Goal: Task Accomplishment & Management: Use online tool/utility

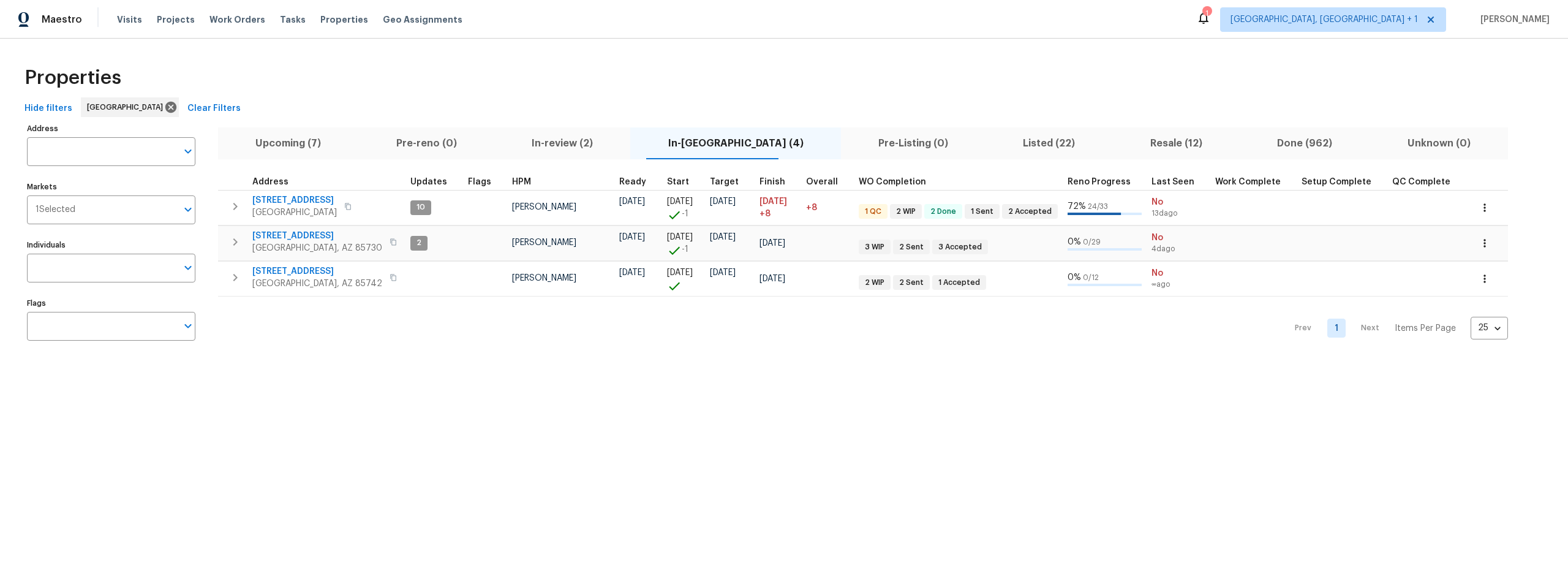
click at [993, 141] on span "Listed (22)" at bounding box center [1049, 143] width 112 height 17
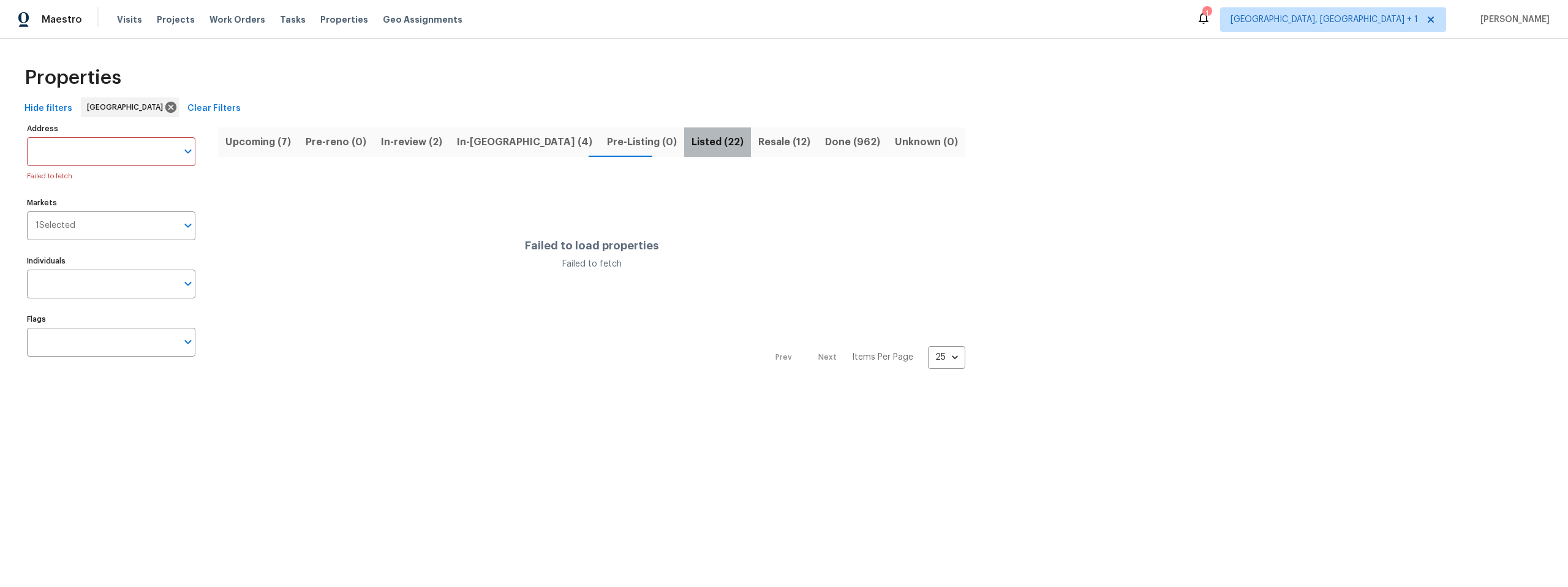
click at [692, 139] on span "Listed (22)" at bounding box center [718, 142] width 52 height 17
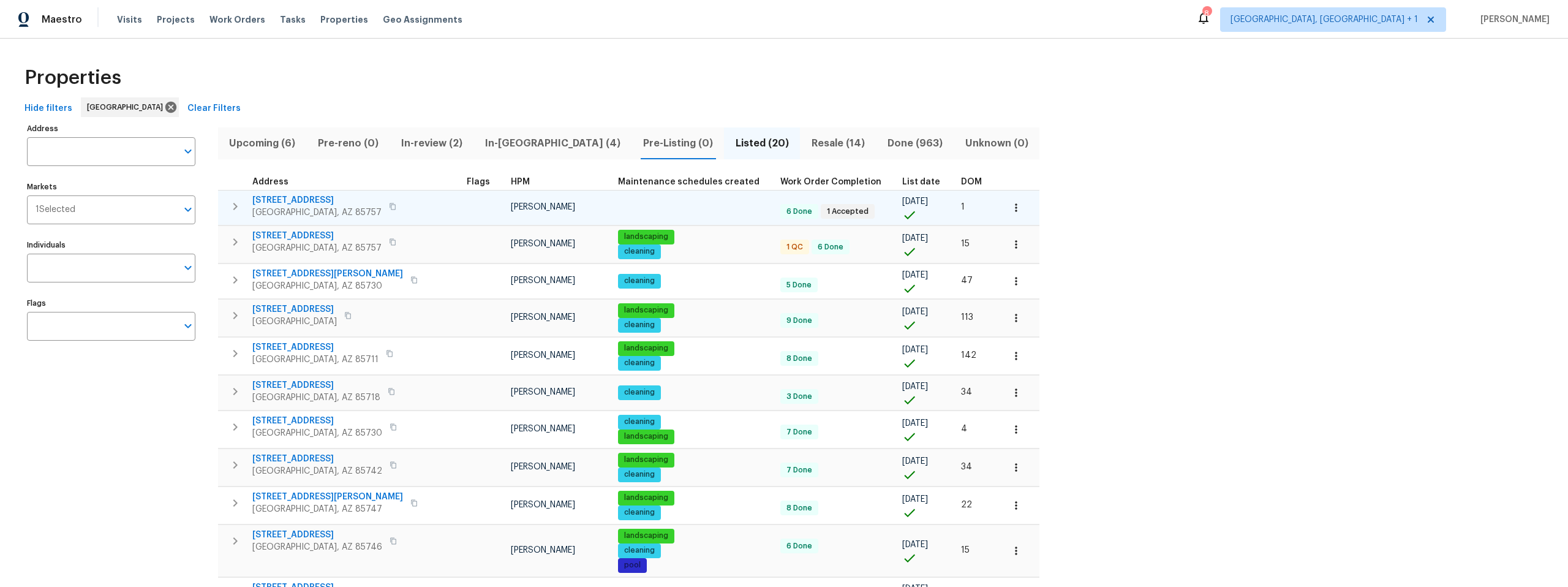
click at [389, 206] on icon "button" at bounding box center [392, 206] width 7 height 7
click at [285, 198] on span "7501 W Teton Rd" at bounding box center [317, 200] width 129 height 12
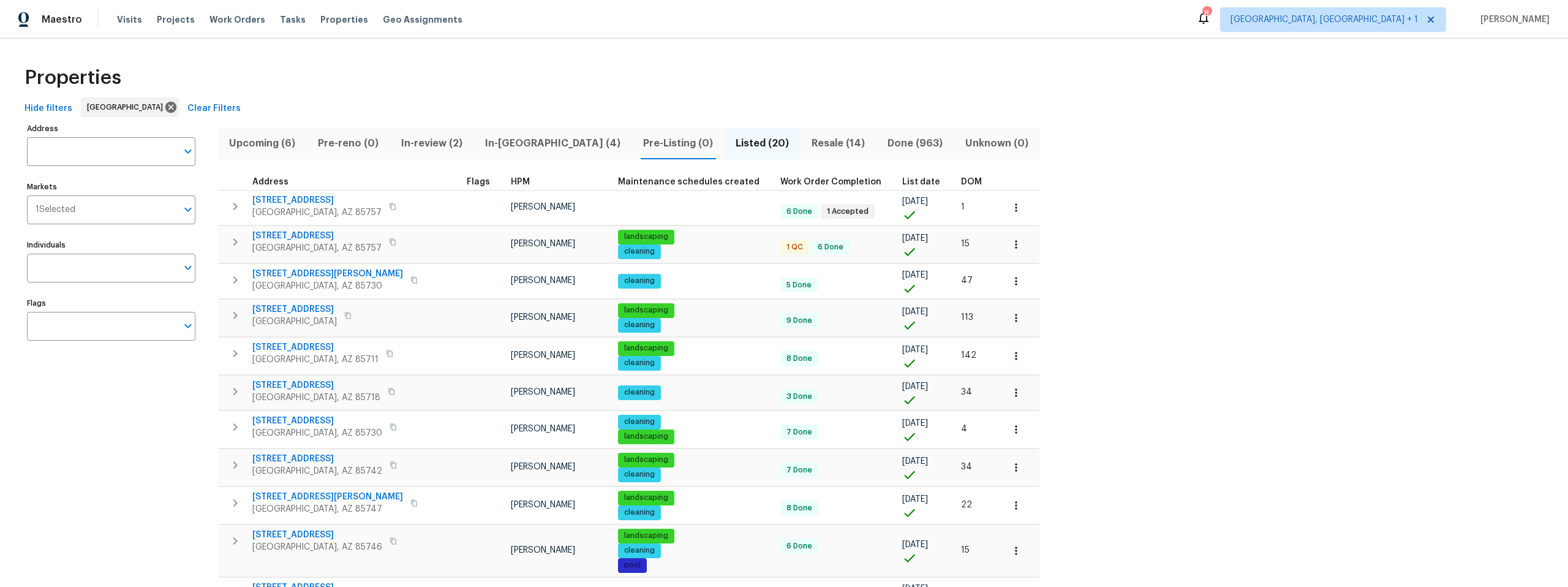
click at [503, 143] on span "In-reno (4)" at bounding box center [553, 143] width 143 height 17
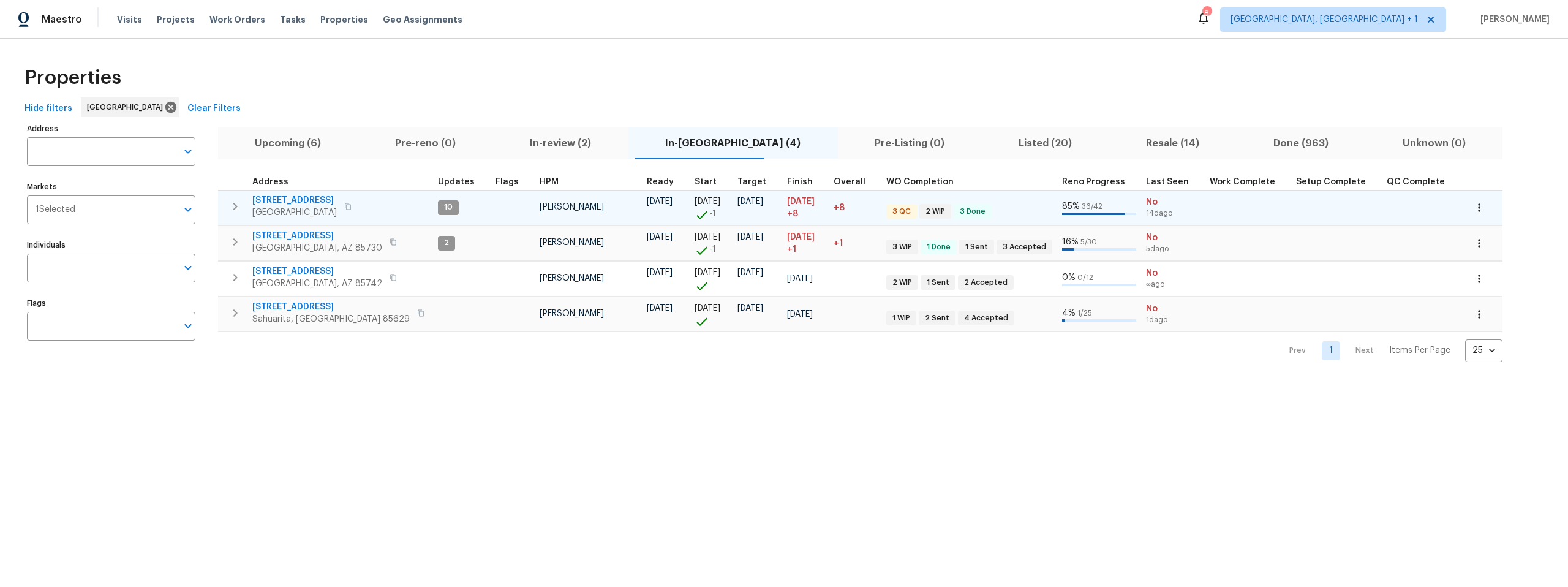
click at [274, 201] on span "1917 W Saxony Rd" at bounding box center [294, 200] width 84 height 12
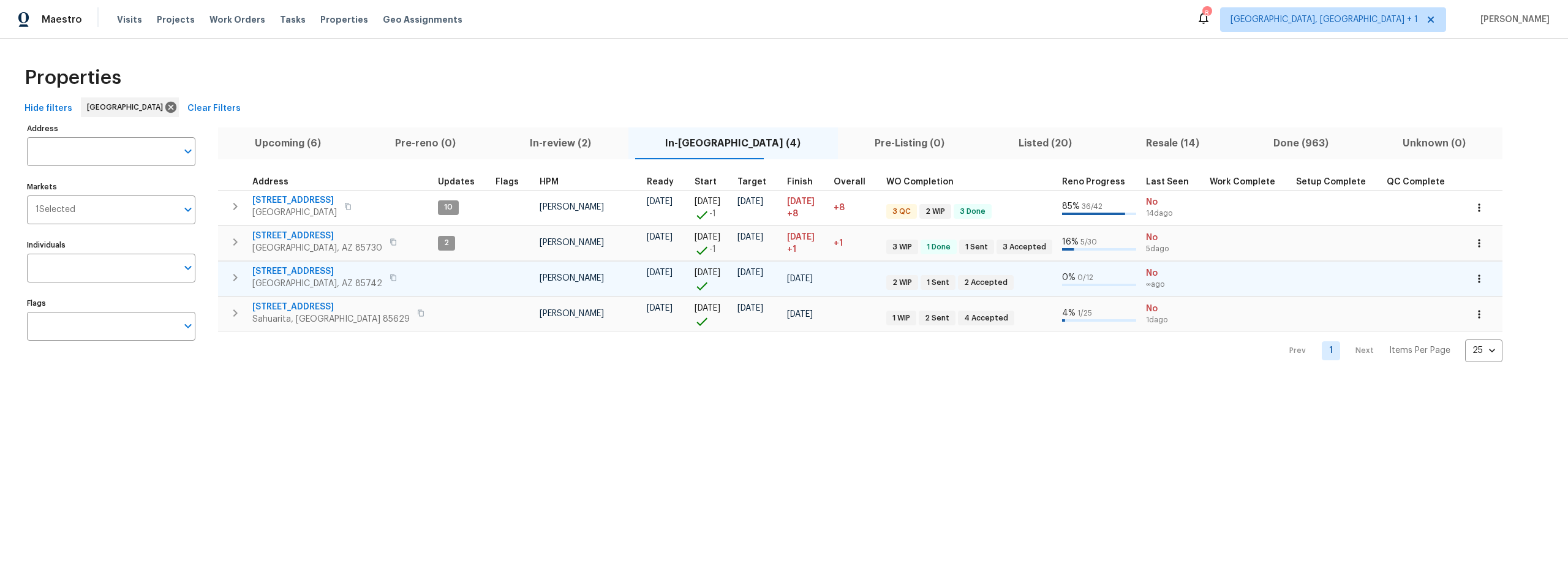
click at [296, 269] on span "9678 N Sherbrooke St" at bounding box center [317, 271] width 130 height 12
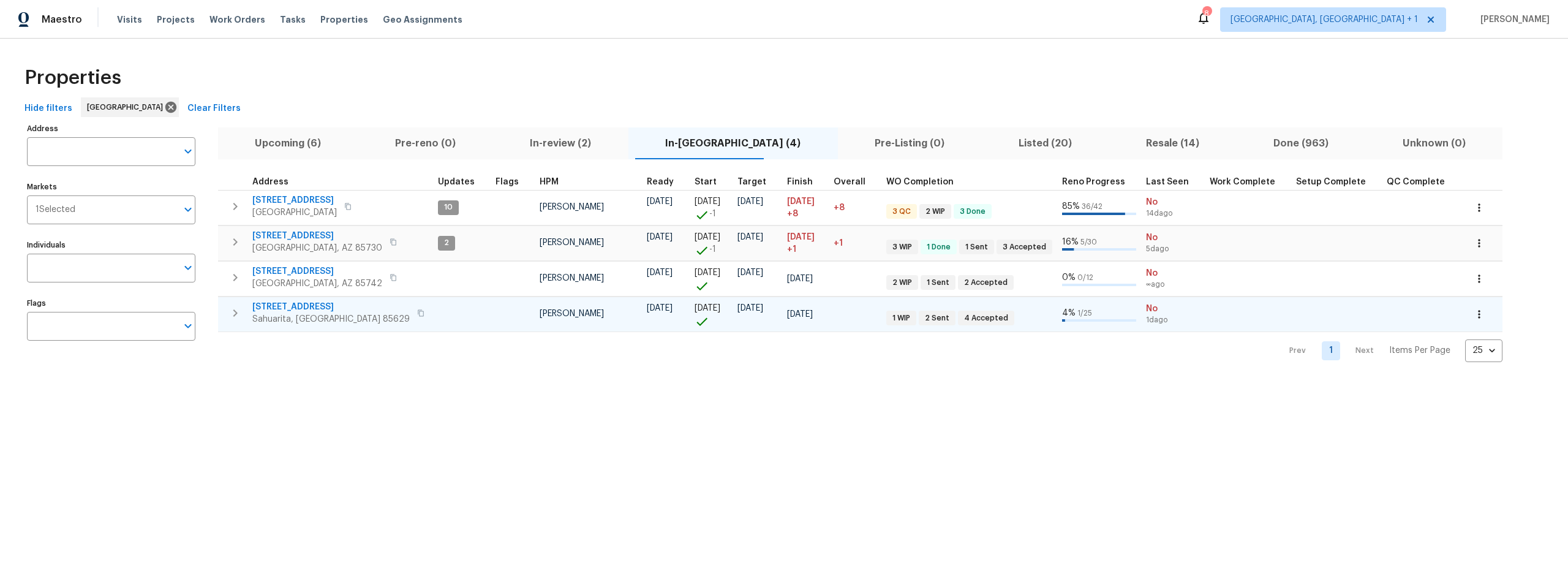
click at [309, 304] on span "14167 S Avenida Zumba" at bounding box center [331, 307] width 157 height 12
click at [302, 138] on span "Upcoming (6)" at bounding box center [288, 143] width 126 height 17
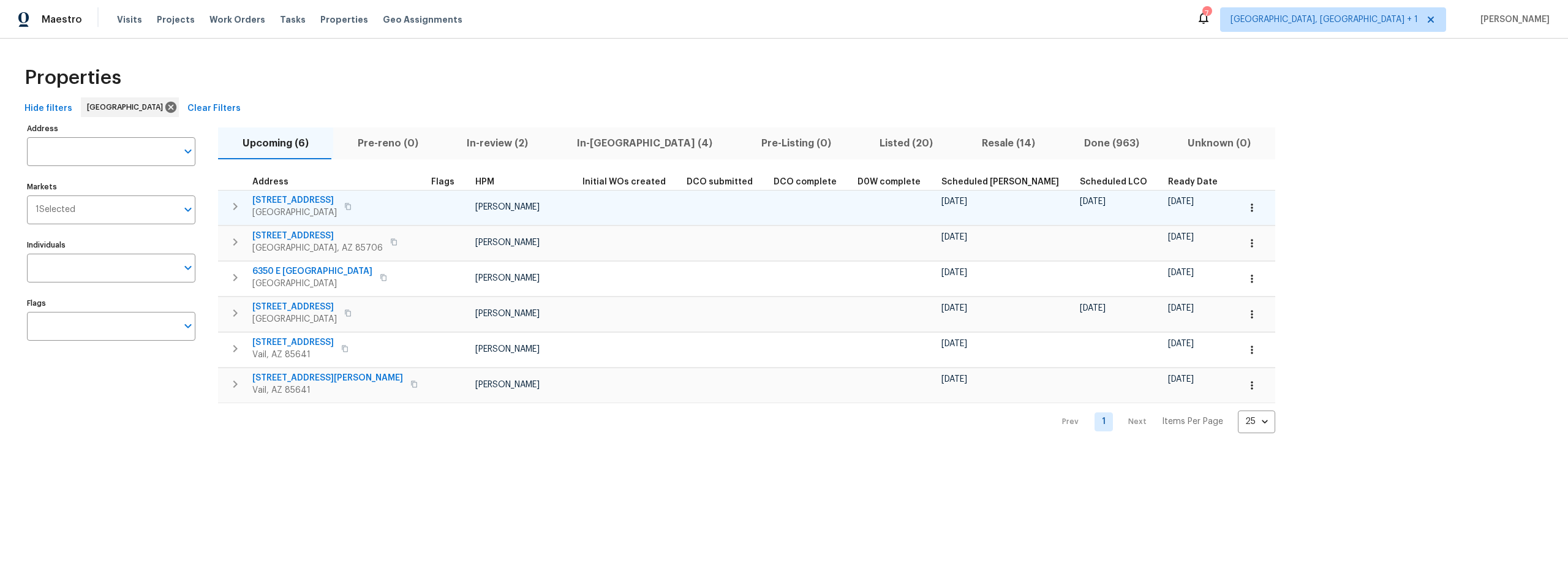
click at [299, 198] on span "478 S Contempo Dr" at bounding box center [294, 200] width 84 height 12
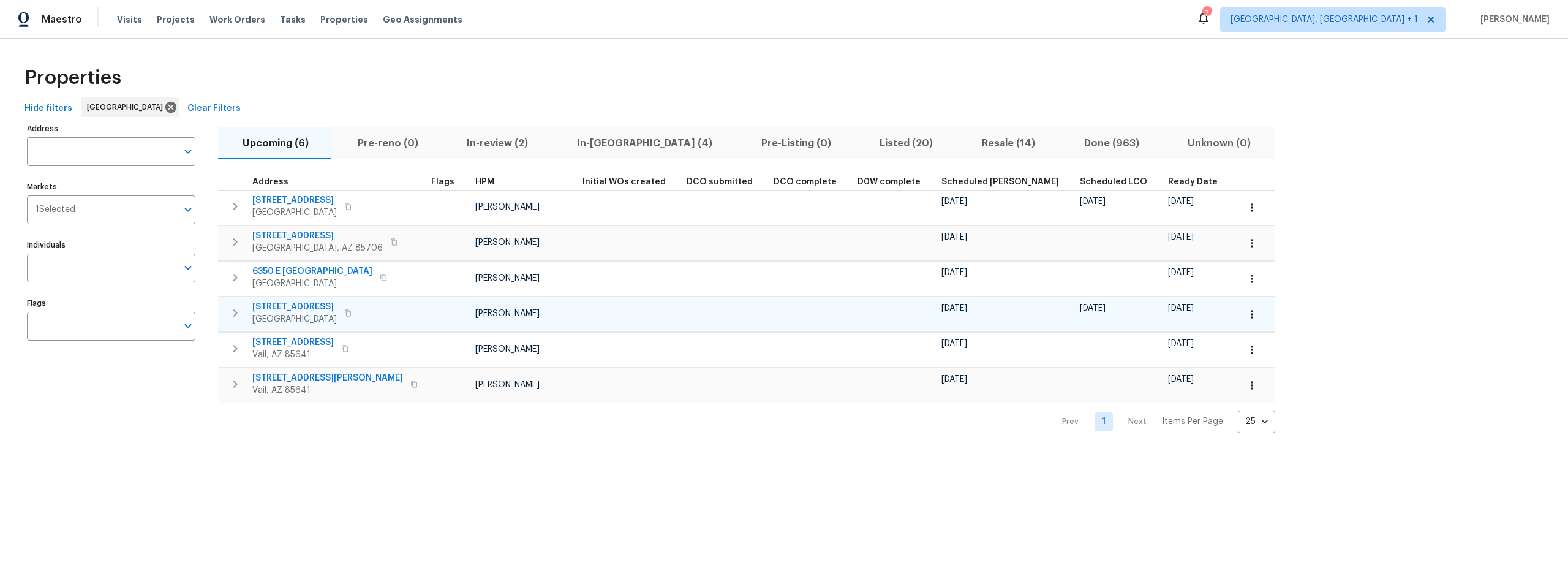
click at [317, 304] on span "9159 E Broadway Blvd Unit A" at bounding box center [294, 307] width 84 height 12
drag, startPoint x: 596, startPoint y: 146, endPoint x: 590, endPoint y: 157, distance: 12.5
click at [596, 146] on span "In-reno (4)" at bounding box center [644, 143] width 169 height 17
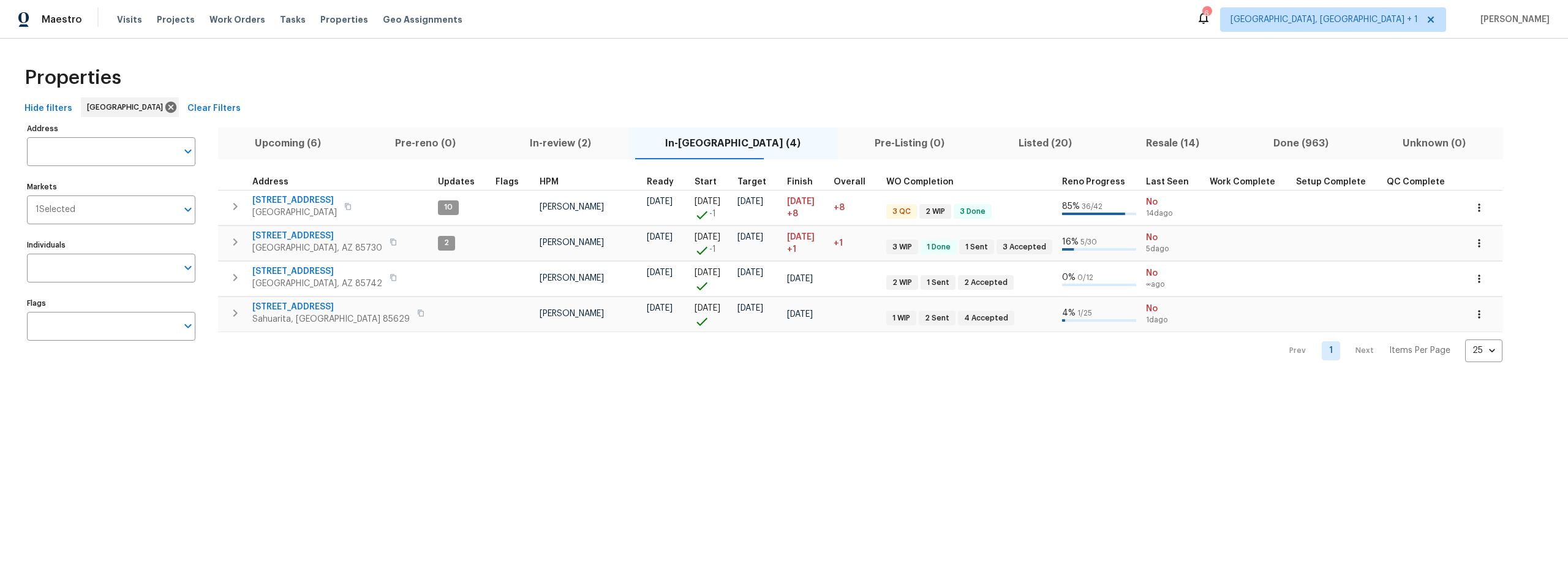
click at [989, 142] on span "Listed (20)" at bounding box center [1045, 143] width 112 height 17
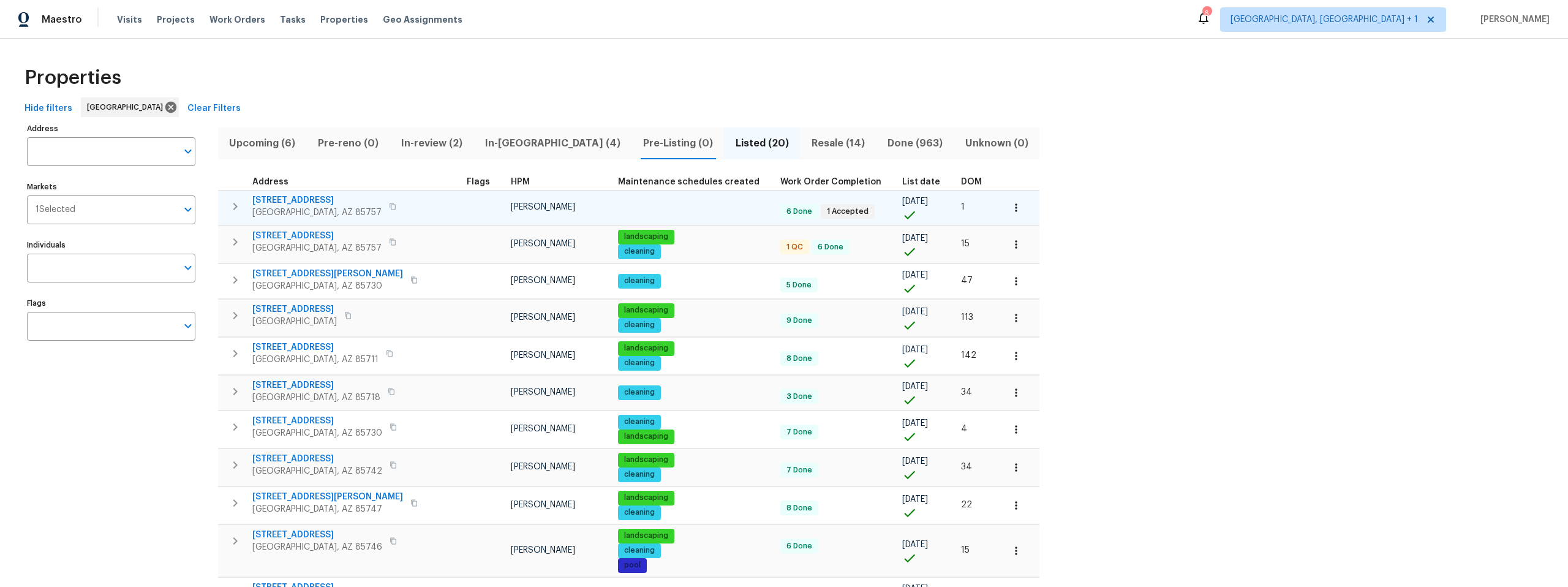
click at [295, 199] on span "7501 W Teton Rd" at bounding box center [317, 200] width 129 height 12
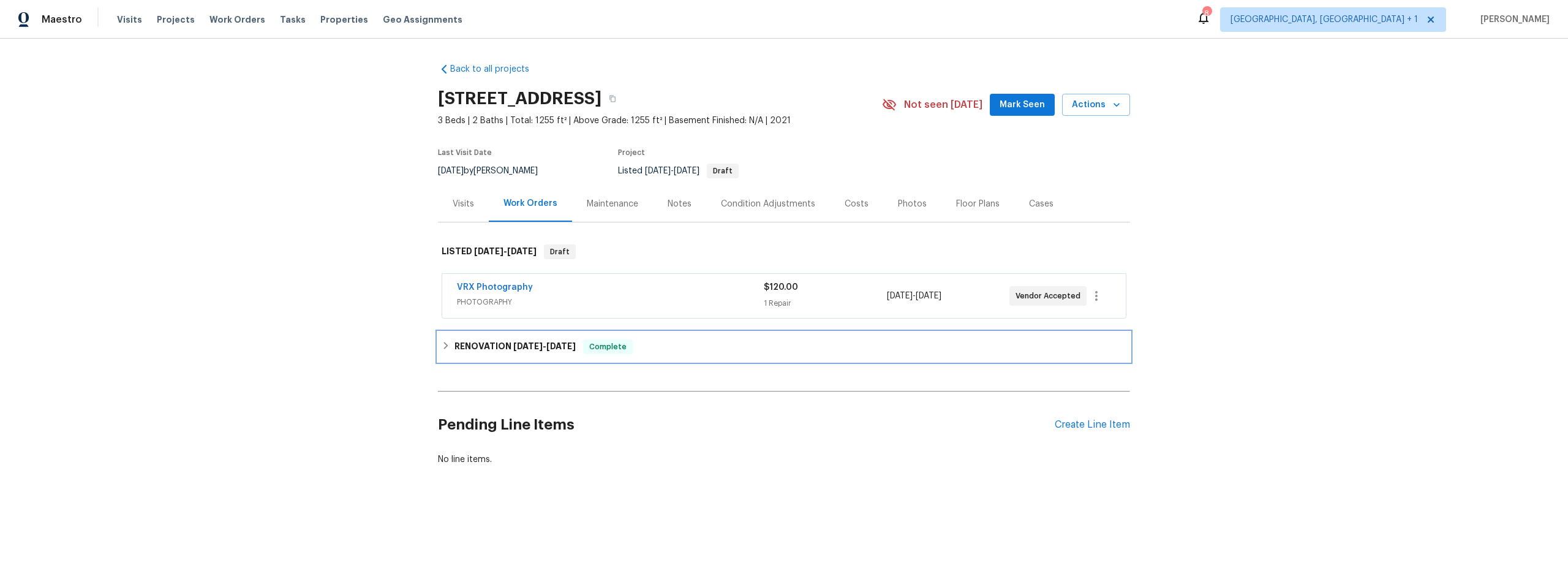
click at [443, 344] on icon at bounding box center [446, 345] width 8 height 8
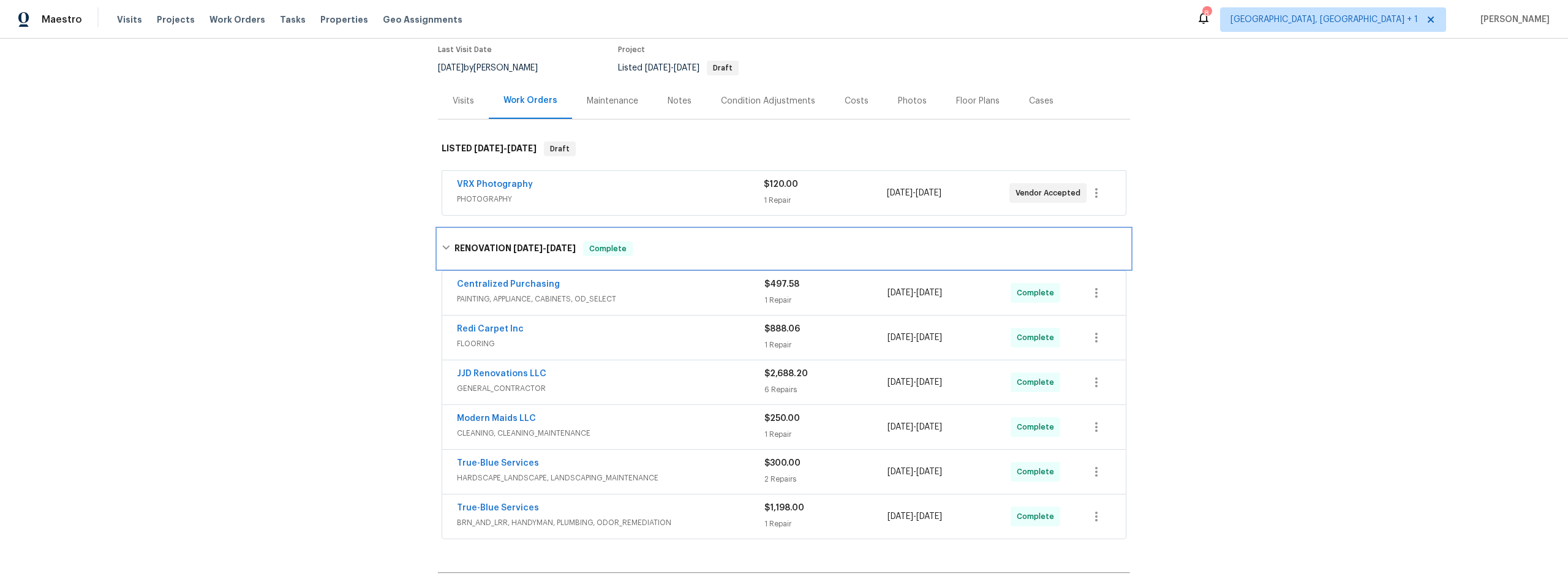
scroll to position [83, 0]
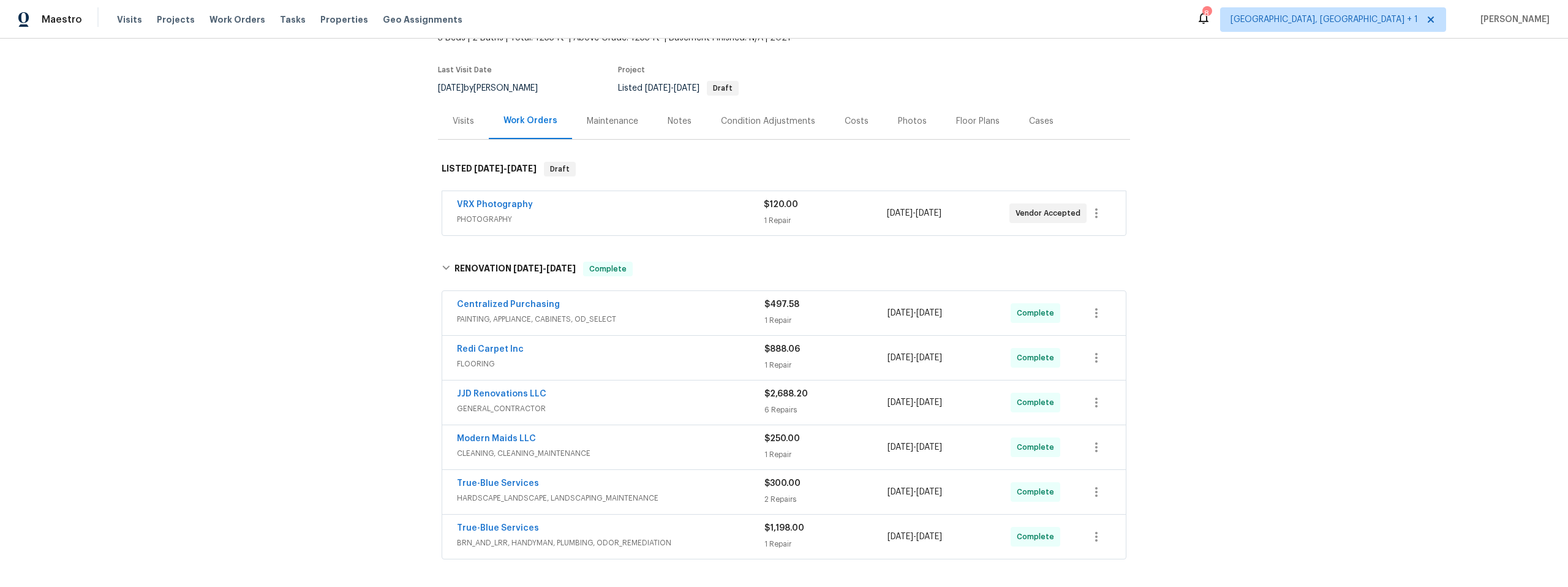
click at [679, 124] on div "Notes" at bounding box center [680, 121] width 24 height 12
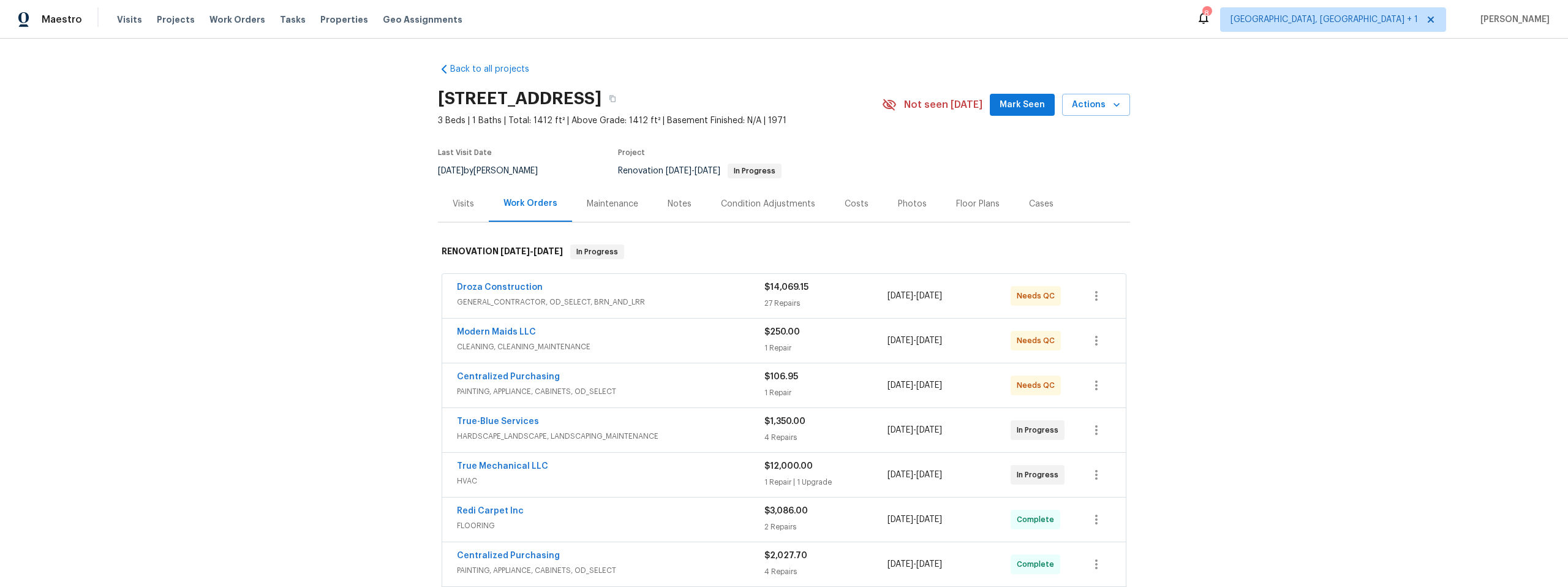
click at [675, 207] on div "Notes" at bounding box center [680, 204] width 24 height 12
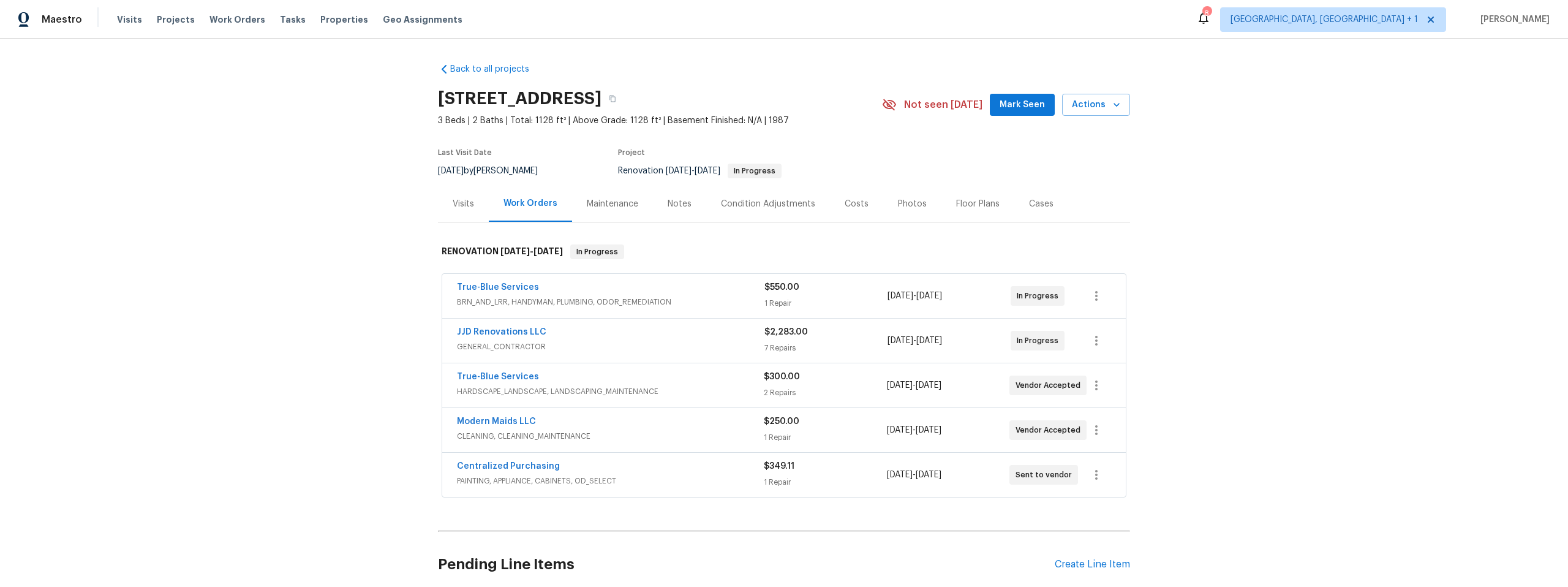
click at [677, 206] on div "Notes" at bounding box center [680, 204] width 24 height 12
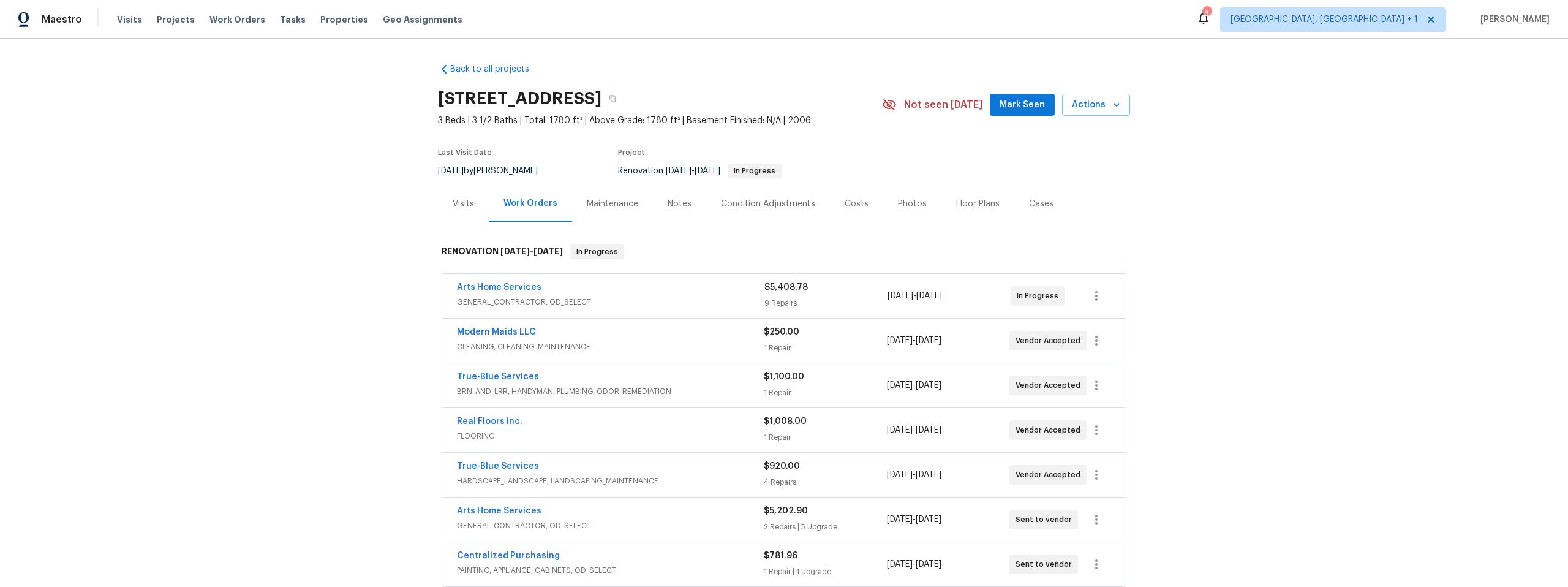
click at [454, 205] on div "Visits" at bounding box center [463, 204] width 22 height 12
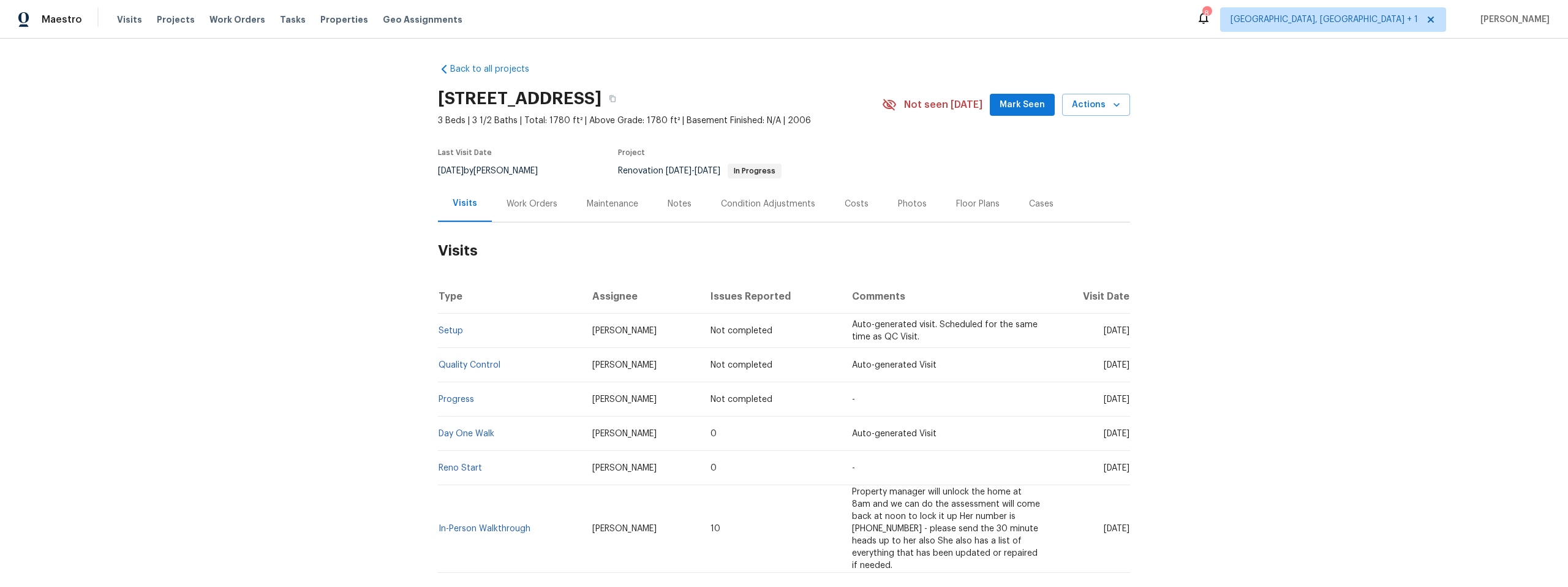
click at [539, 202] on div "Work Orders" at bounding box center [532, 204] width 51 height 12
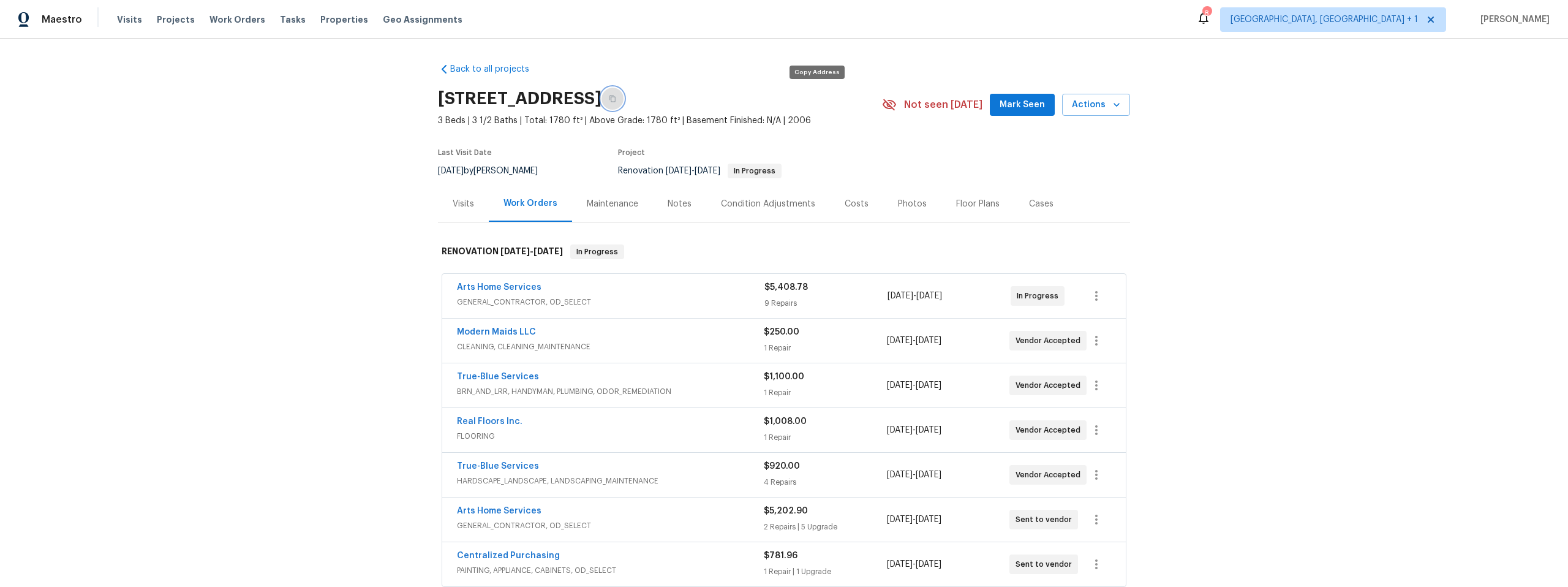
click at [616, 97] on icon "button" at bounding box center [612, 99] width 6 height 7
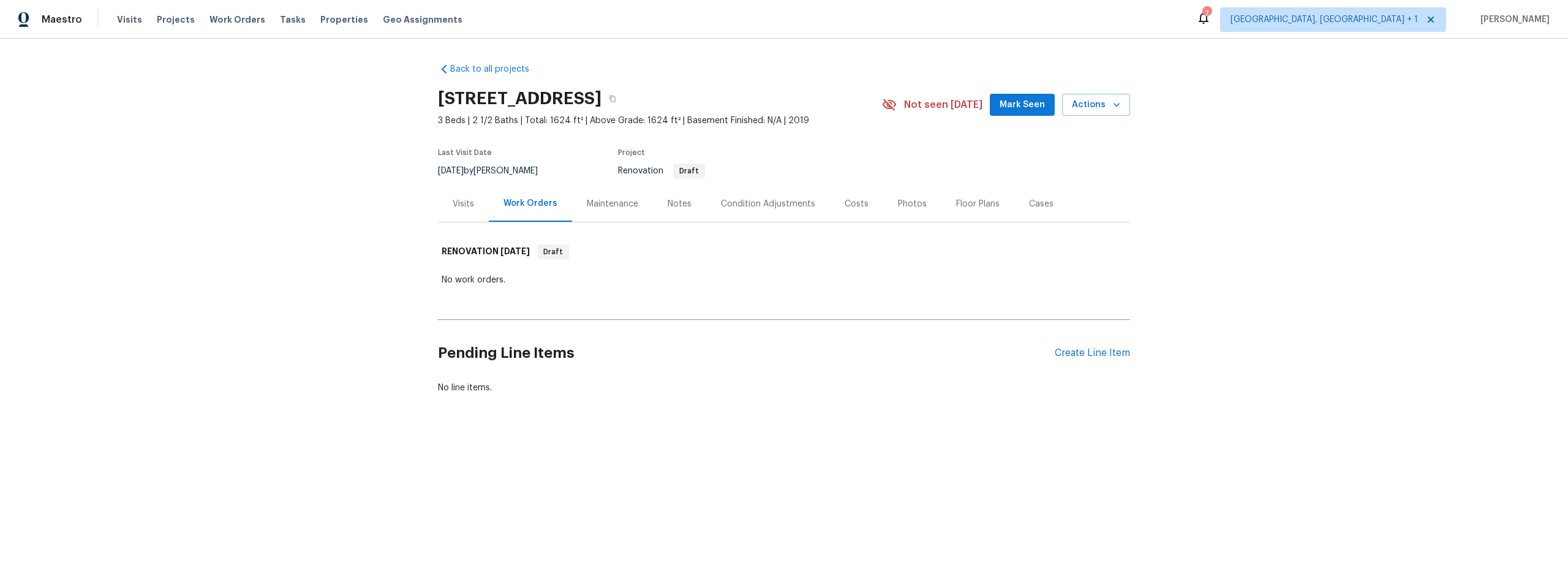
click at [615, 202] on div "Maintenance" at bounding box center [612, 204] width 51 height 12
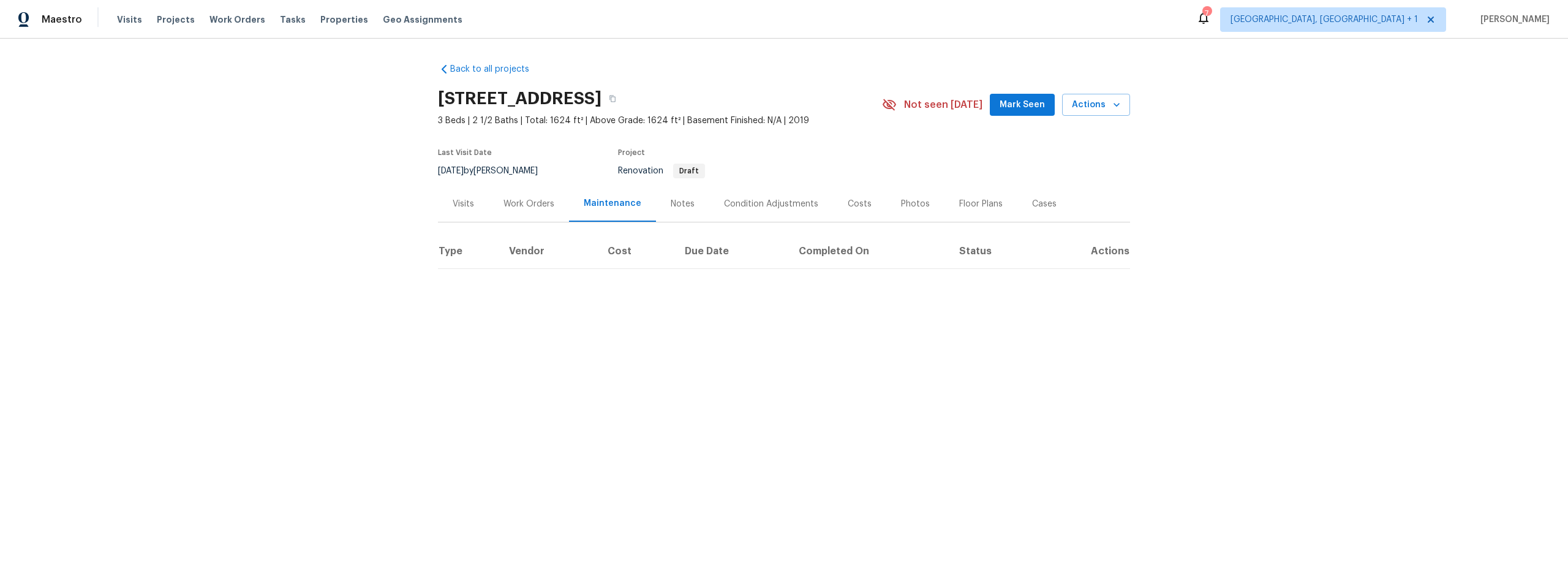
click at [779, 199] on div "Condition Adjustments" at bounding box center [771, 204] width 94 height 12
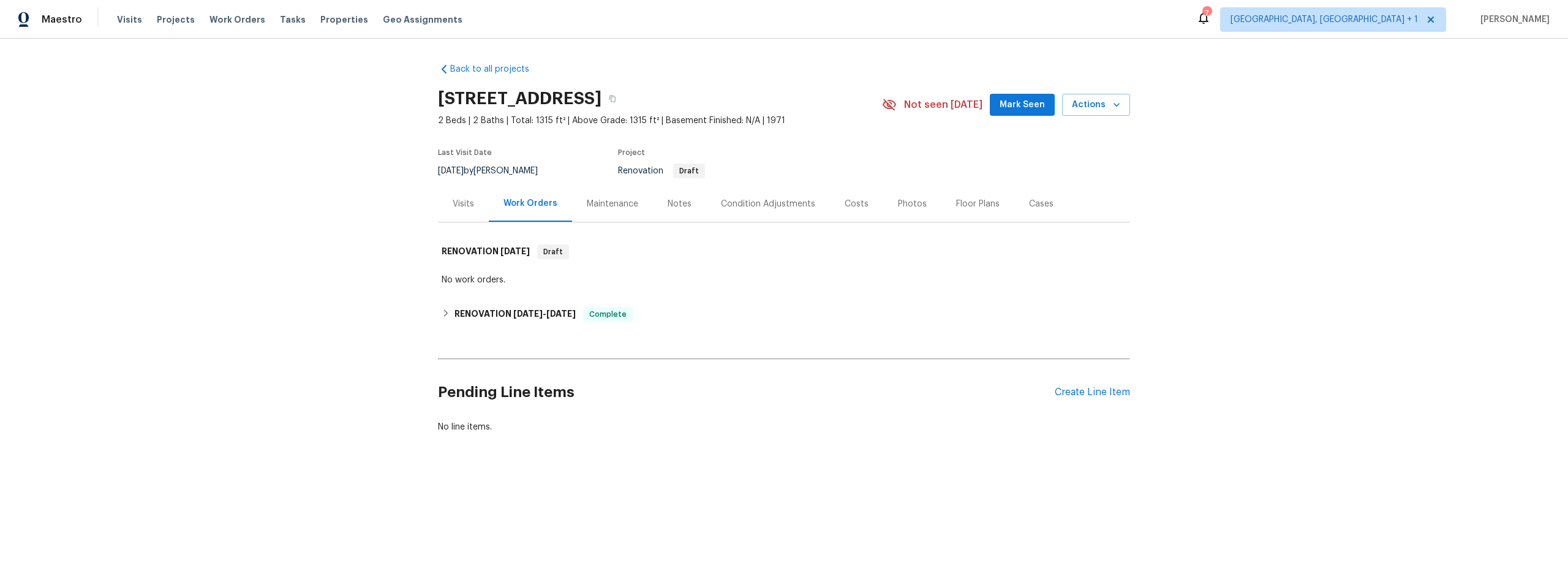
click at [670, 202] on div "Notes" at bounding box center [680, 204] width 24 height 12
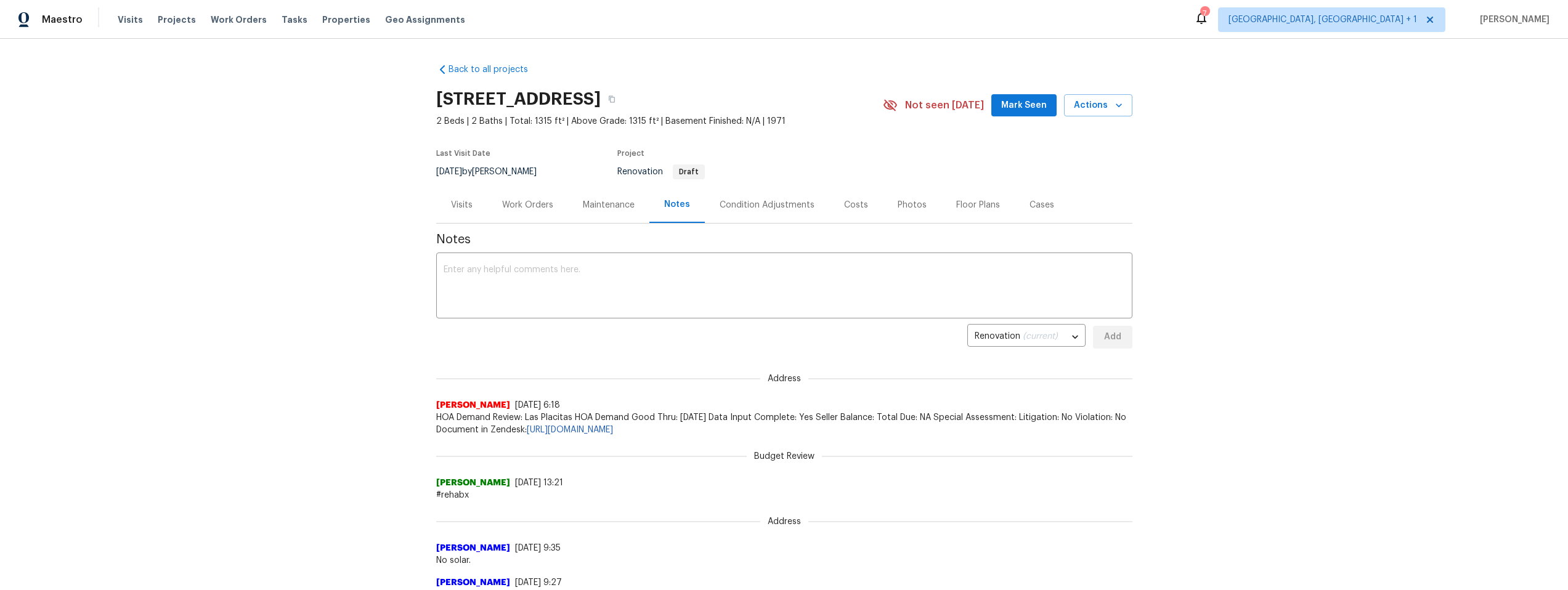
click at [763, 206] on div "Condition Adjustments" at bounding box center [767, 205] width 95 height 12
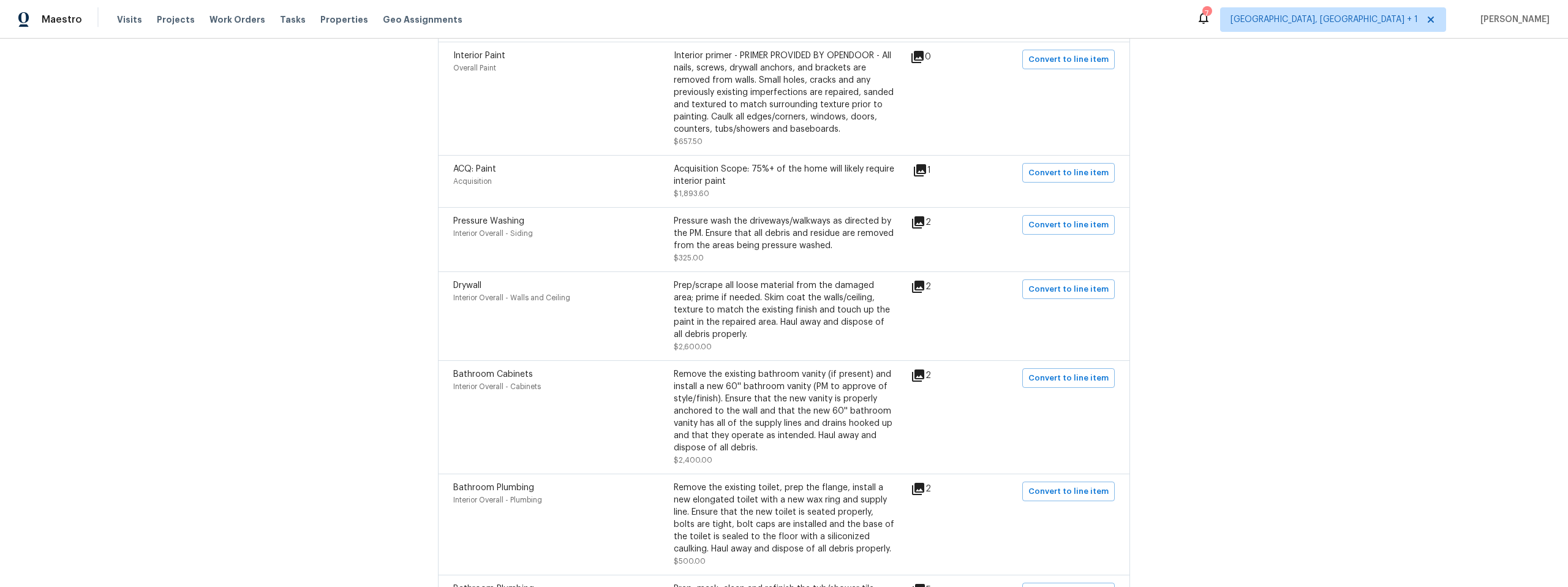
scroll to position [389, 0]
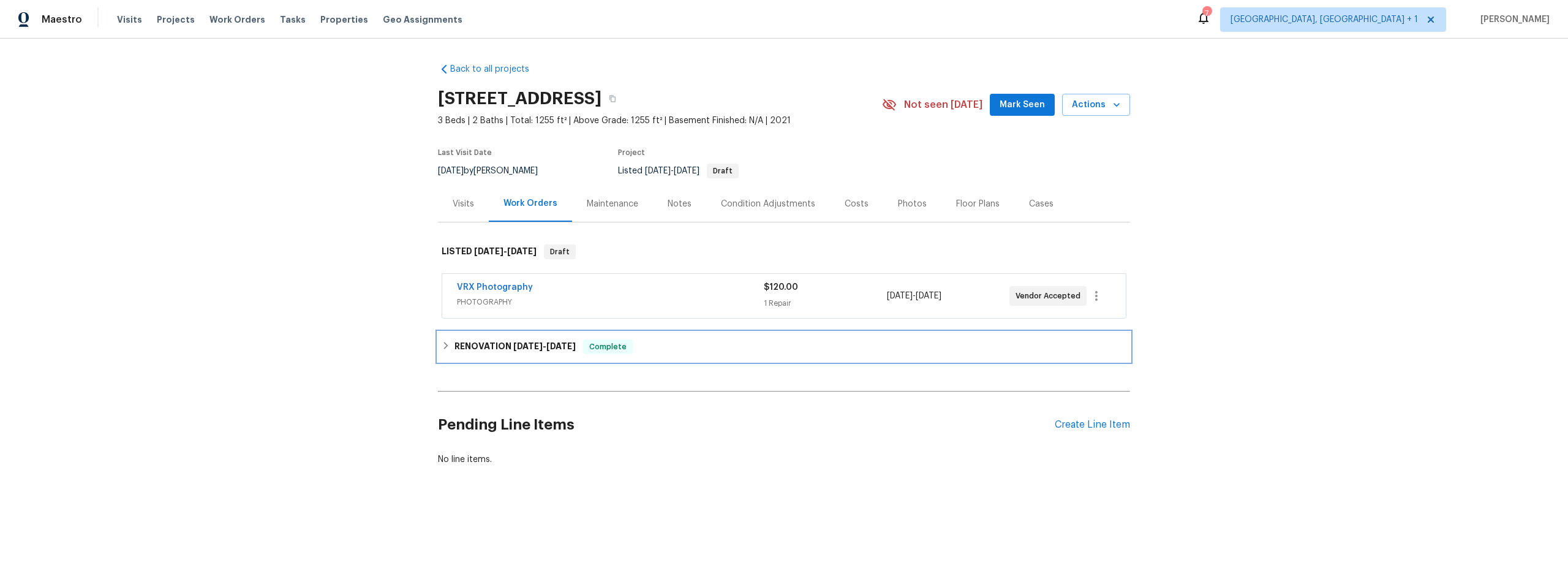
click at [465, 344] on h6 "RENOVATION [DATE] - [DATE]" at bounding box center [515, 347] width 122 height 15
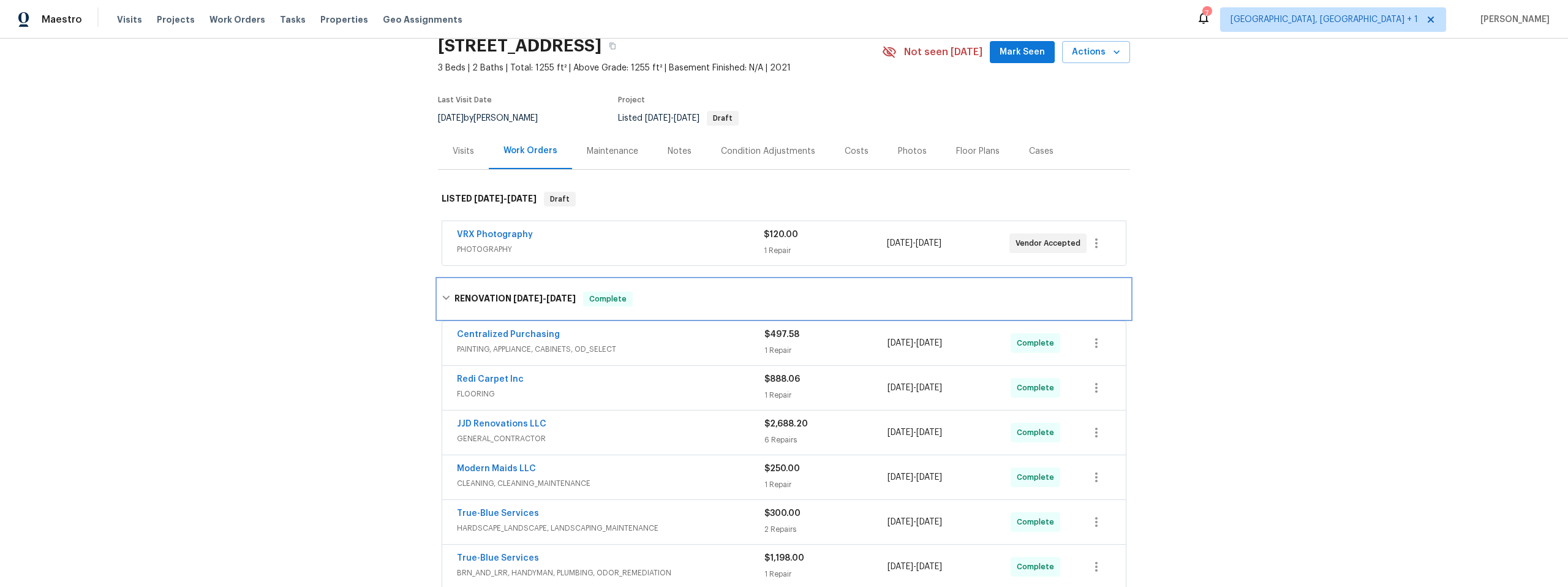
scroll to position [50, 0]
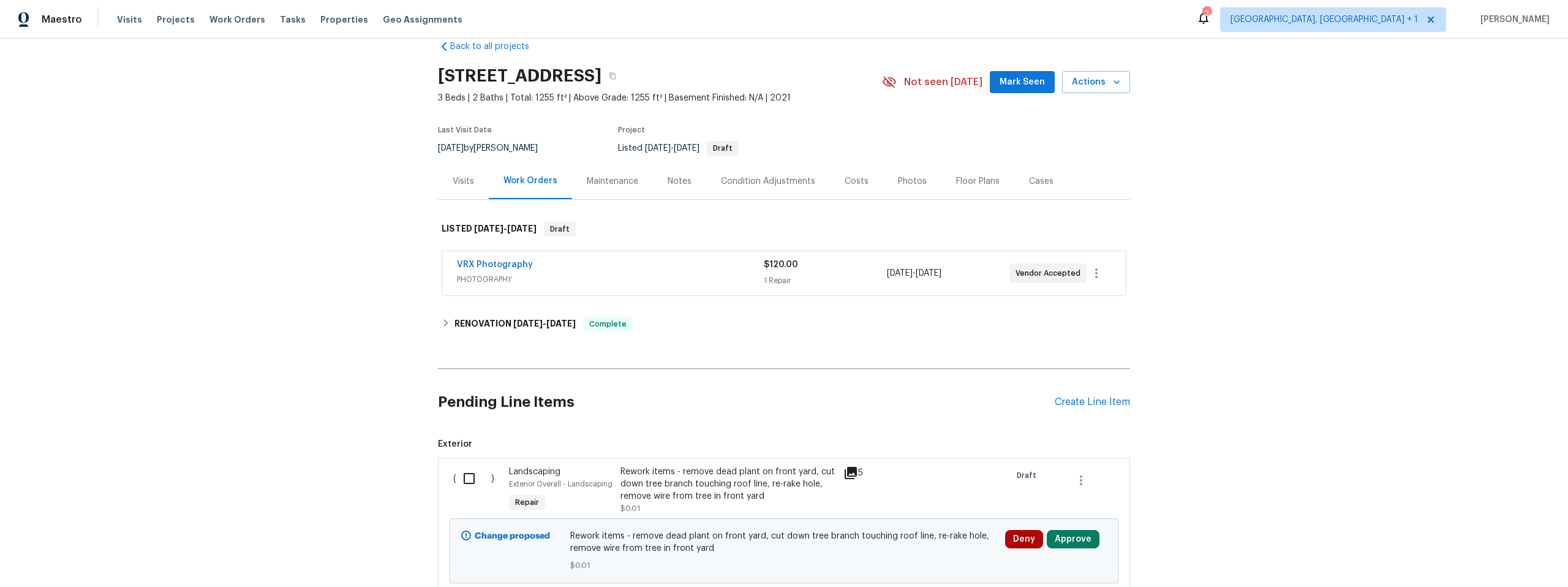
scroll to position [123, 0]
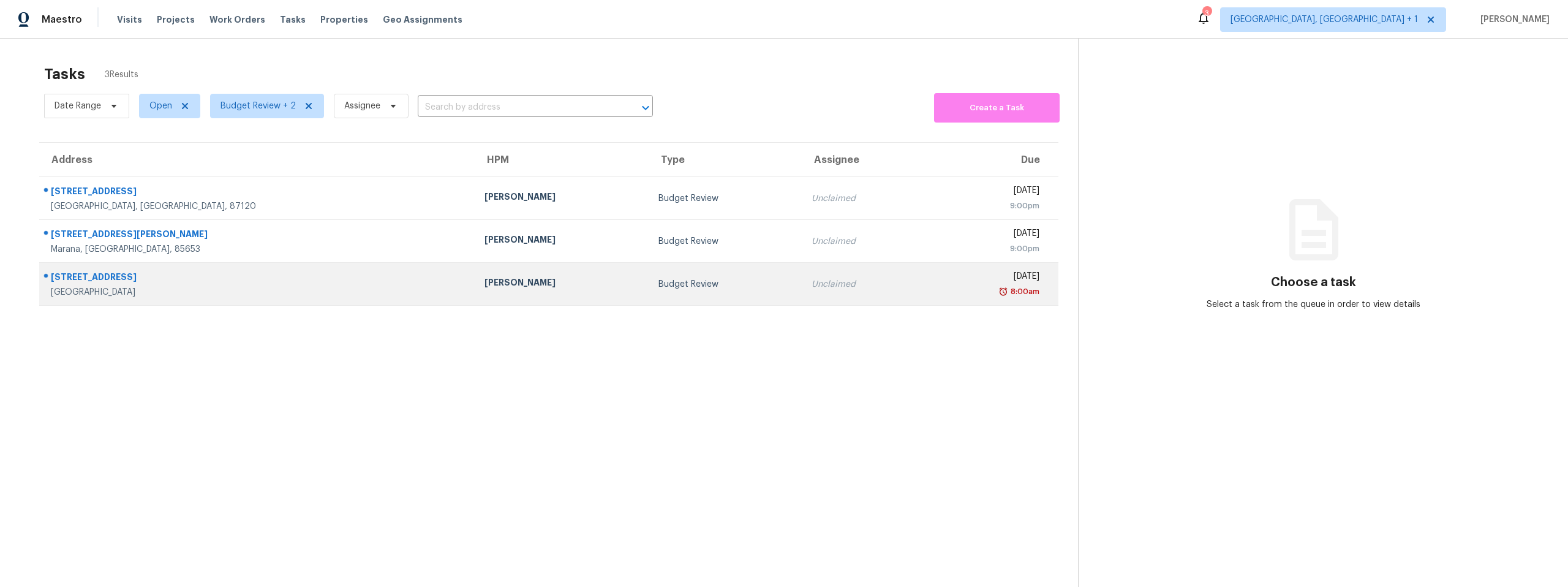
click at [104, 280] on div "[STREET_ADDRESS]" at bounding box center [257, 278] width 414 height 15
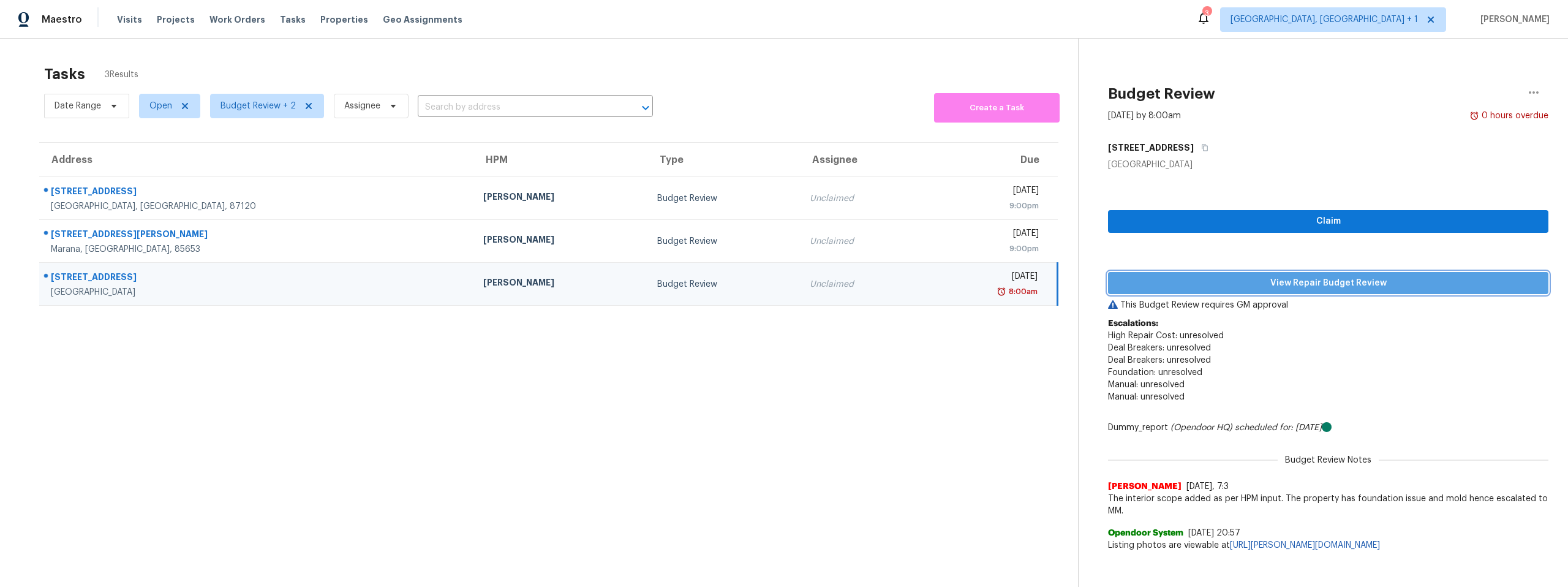
click at [1255, 282] on span "View Repair Budget Review" at bounding box center [1328, 283] width 421 height 15
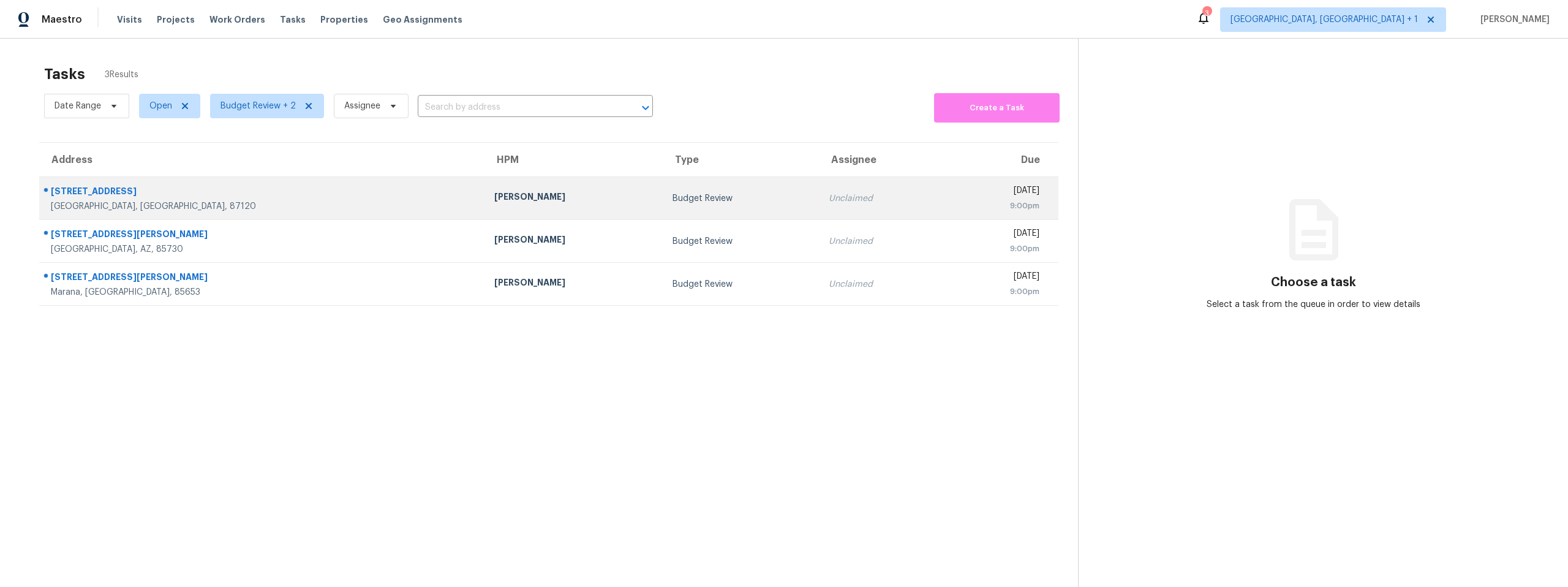
click at [494, 202] on div "Mark Cardenas" at bounding box center [574, 198] width 159 height 15
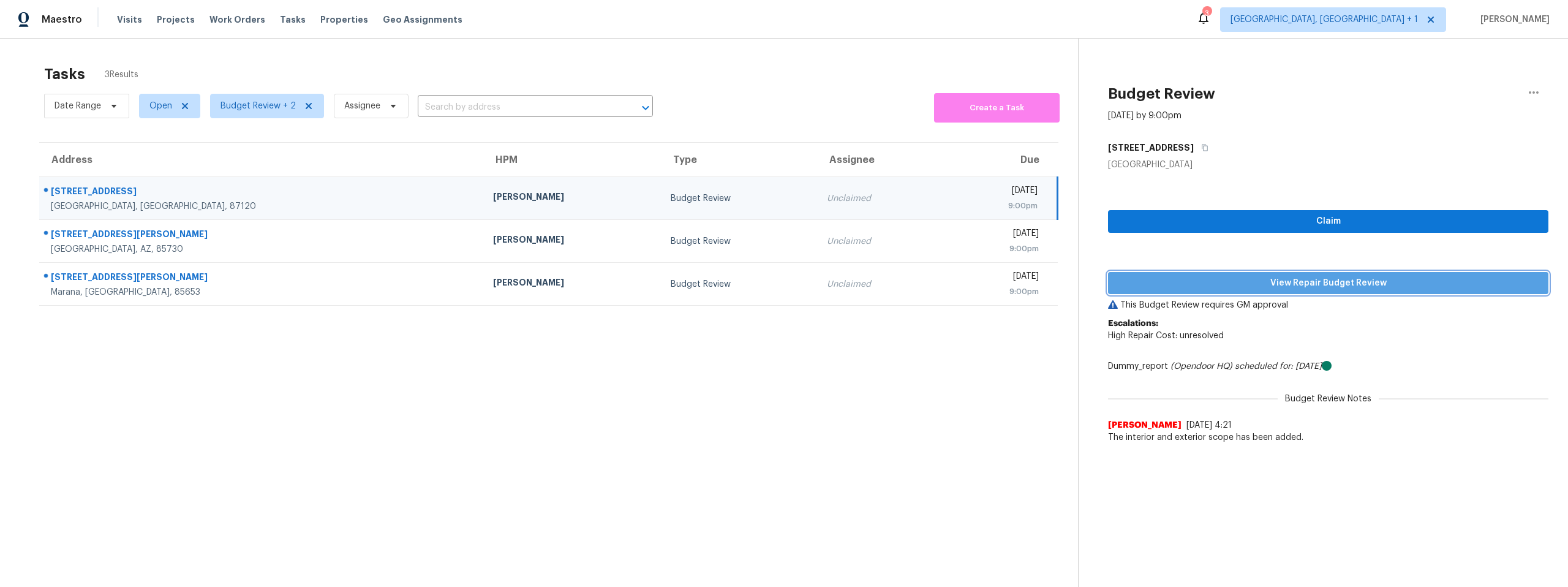
click at [1248, 276] on span "View Repair Budget Review" at bounding box center [1328, 283] width 421 height 15
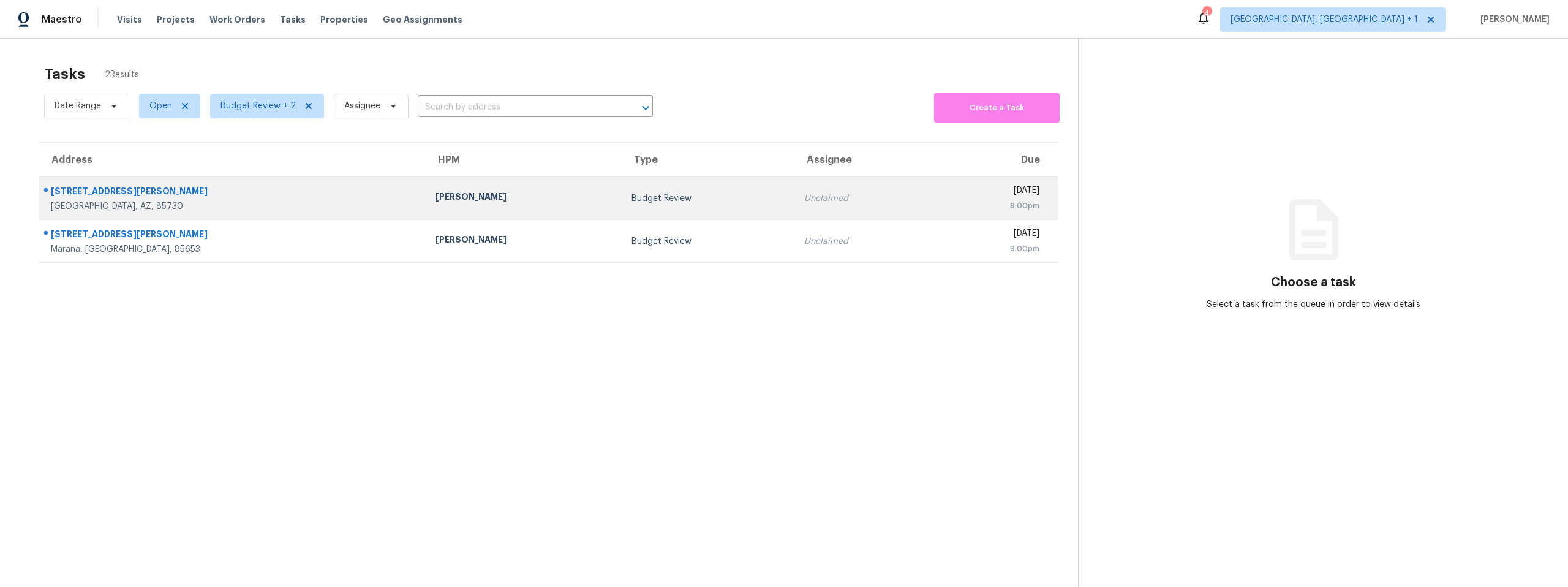
click at [89, 186] on div "[STREET_ADDRESS][PERSON_NAME]" at bounding box center [233, 193] width 365 height 15
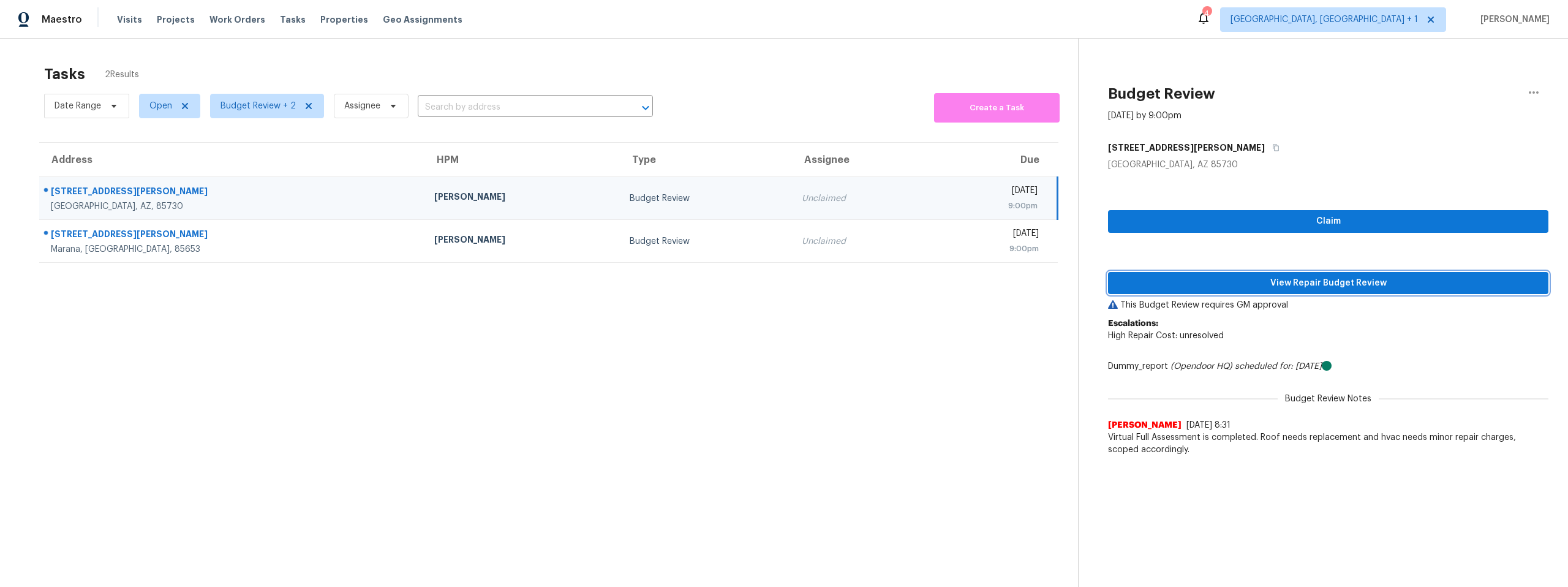
click at [1214, 283] on span "View Repair Budget Review" at bounding box center [1328, 283] width 421 height 15
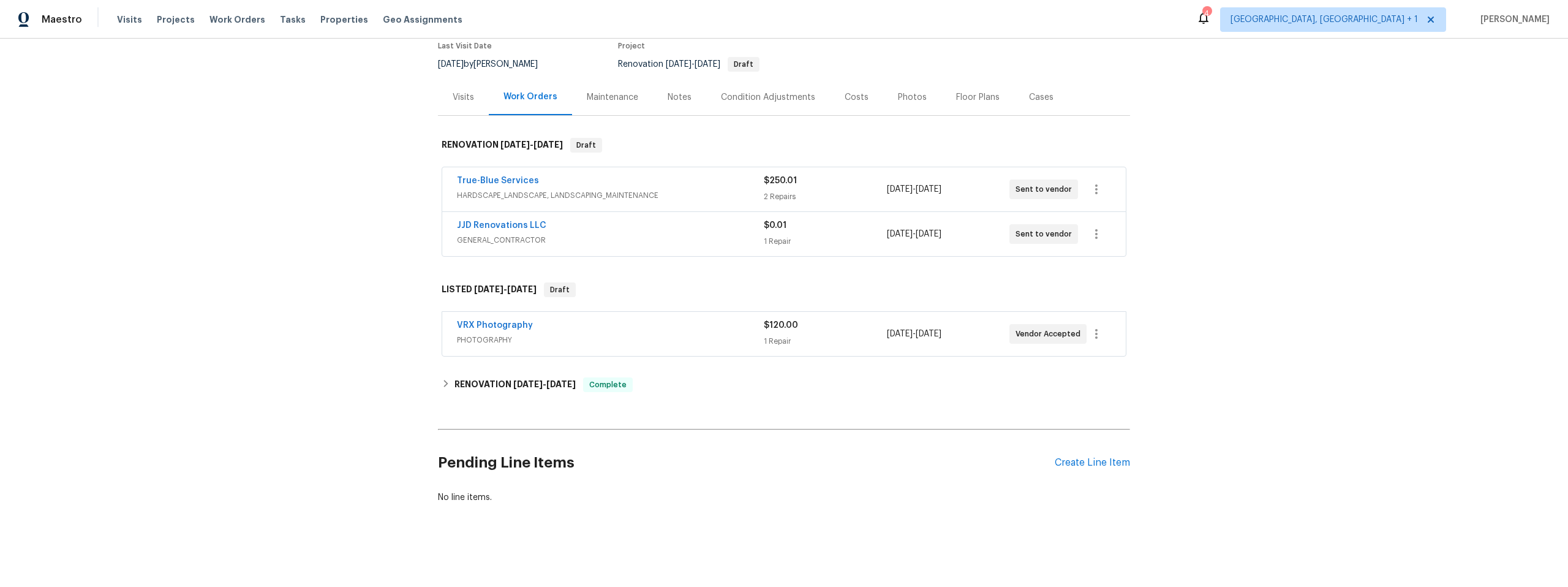
scroll to position [116, 0]
click at [488, 176] on link "True-Blue Services" at bounding box center [498, 181] width 82 height 8
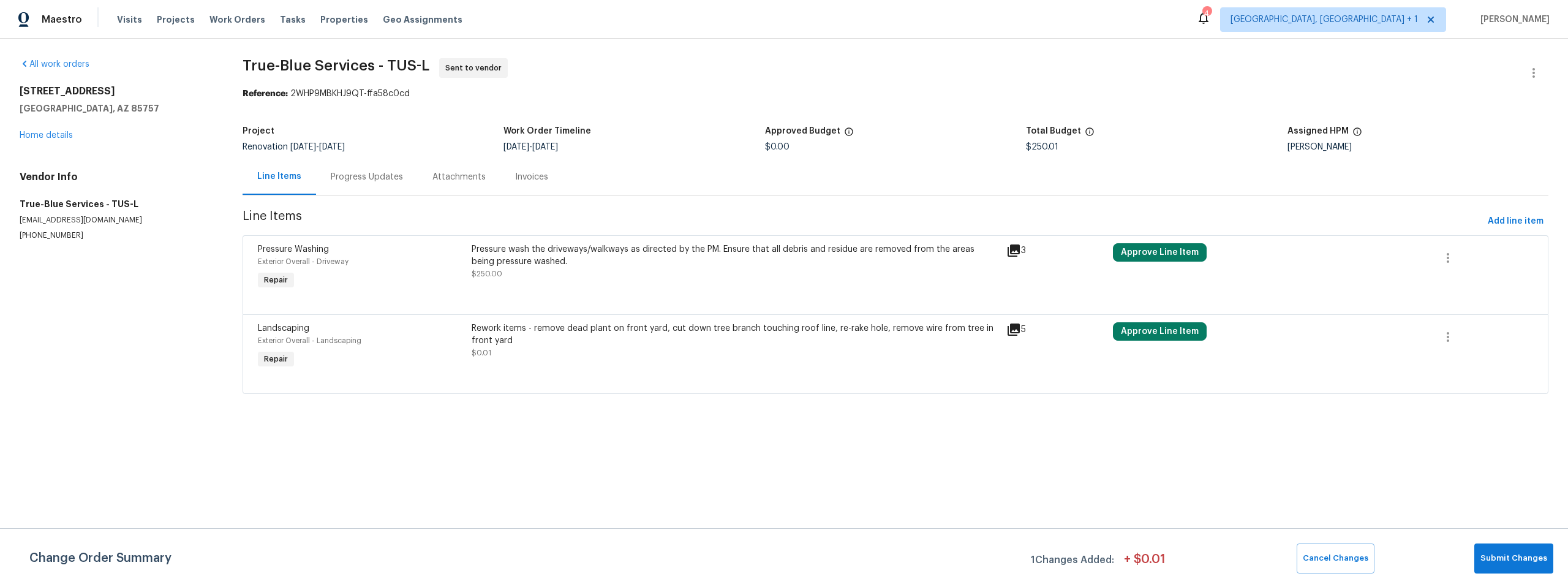
click at [123, 352] on section "All work orders 7501 W Teton Rd Tucson, AZ 85757 Home details Vendor Info True-…" at bounding box center [116, 233] width 193 height 351
click at [47, 134] on link "Home details" at bounding box center [46, 136] width 53 height 8
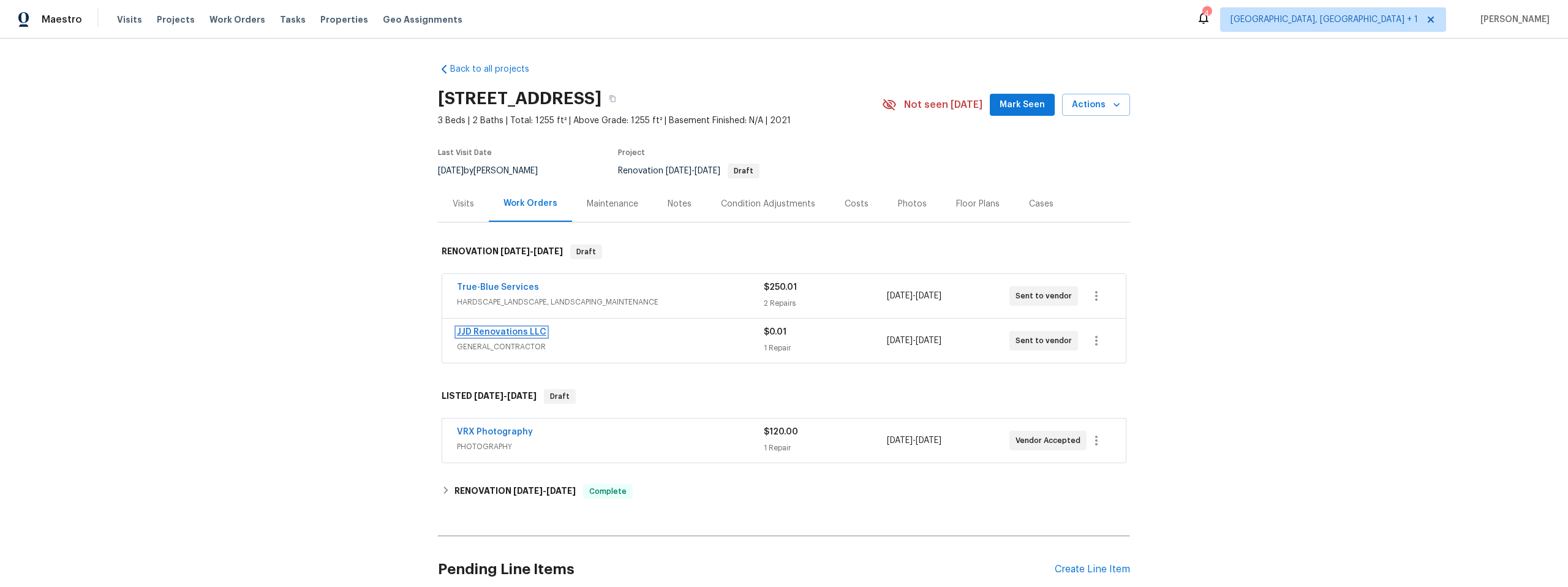
click at [483, 329] on link "JJD Renovations LLC" at bounding box center [501, 332] width 89 height 8
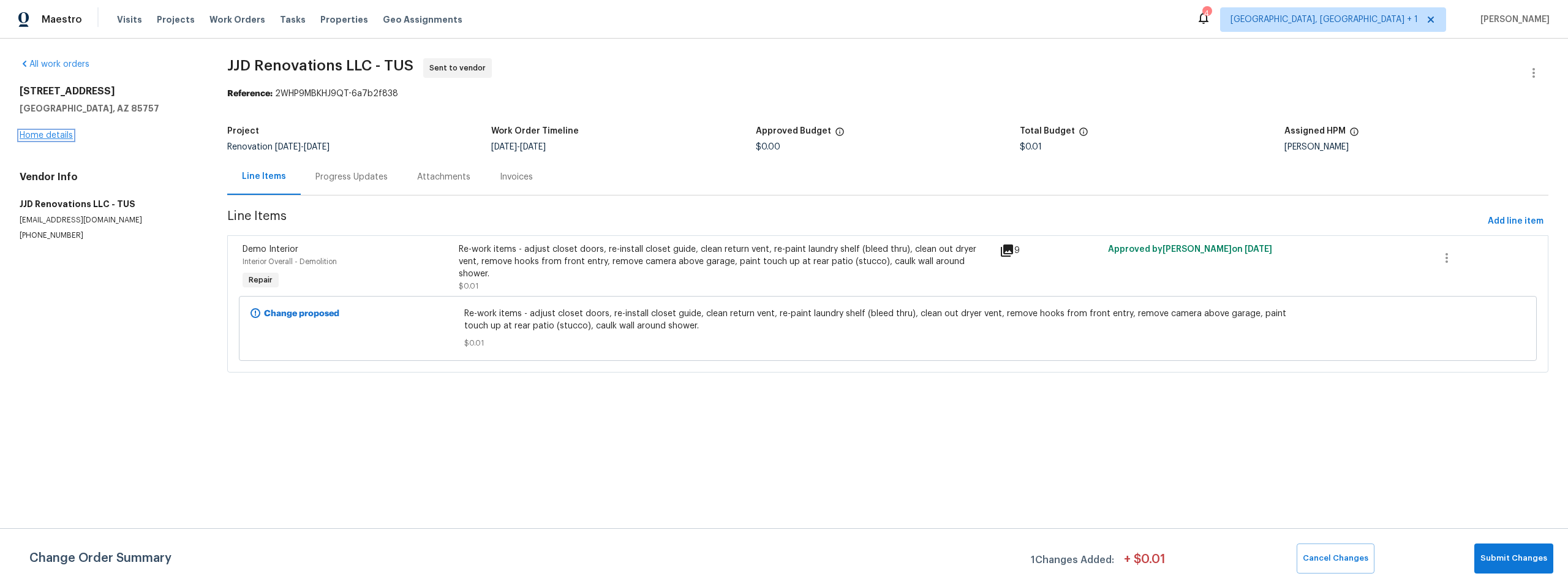
click at [30, 132] on link "Home details" at bounding box center [46, 136] width 53 height 8
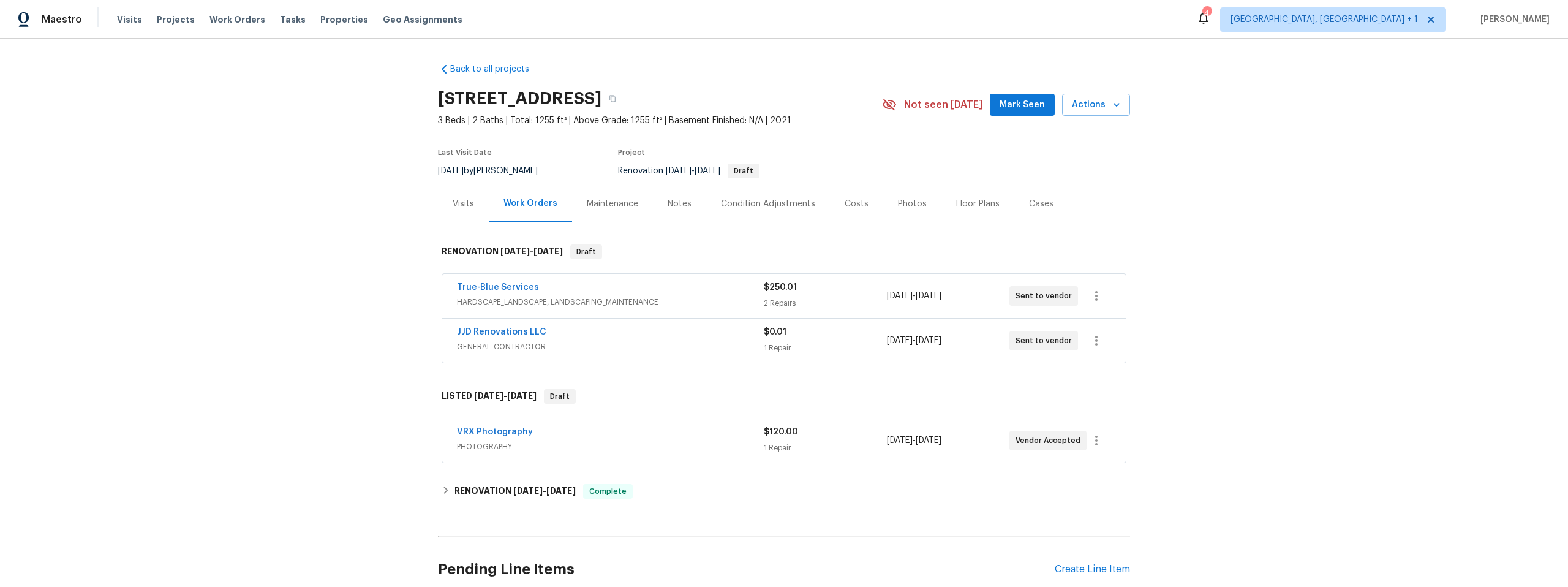
click at [455, 202] on div "Visits" at bounding box center [463, 204] width 22 height 12
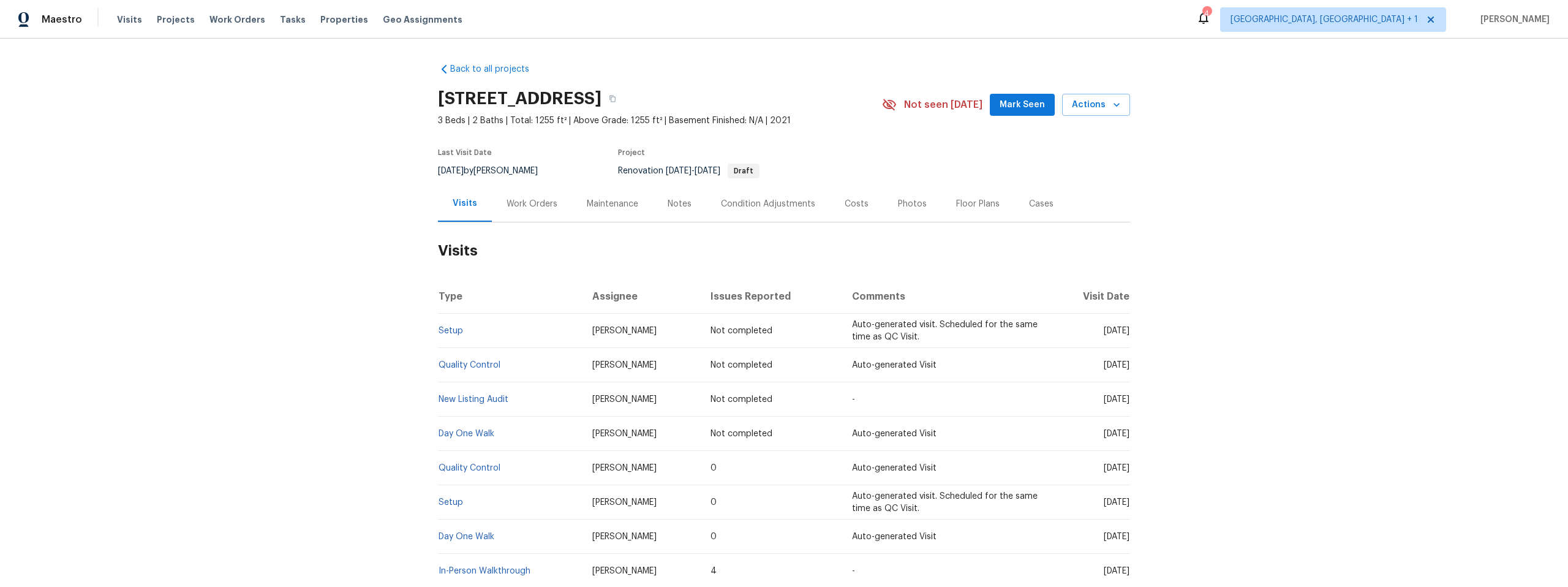
click at [678, 204] on div "Notes" at bounding box center [680, 204] width 24 height 12
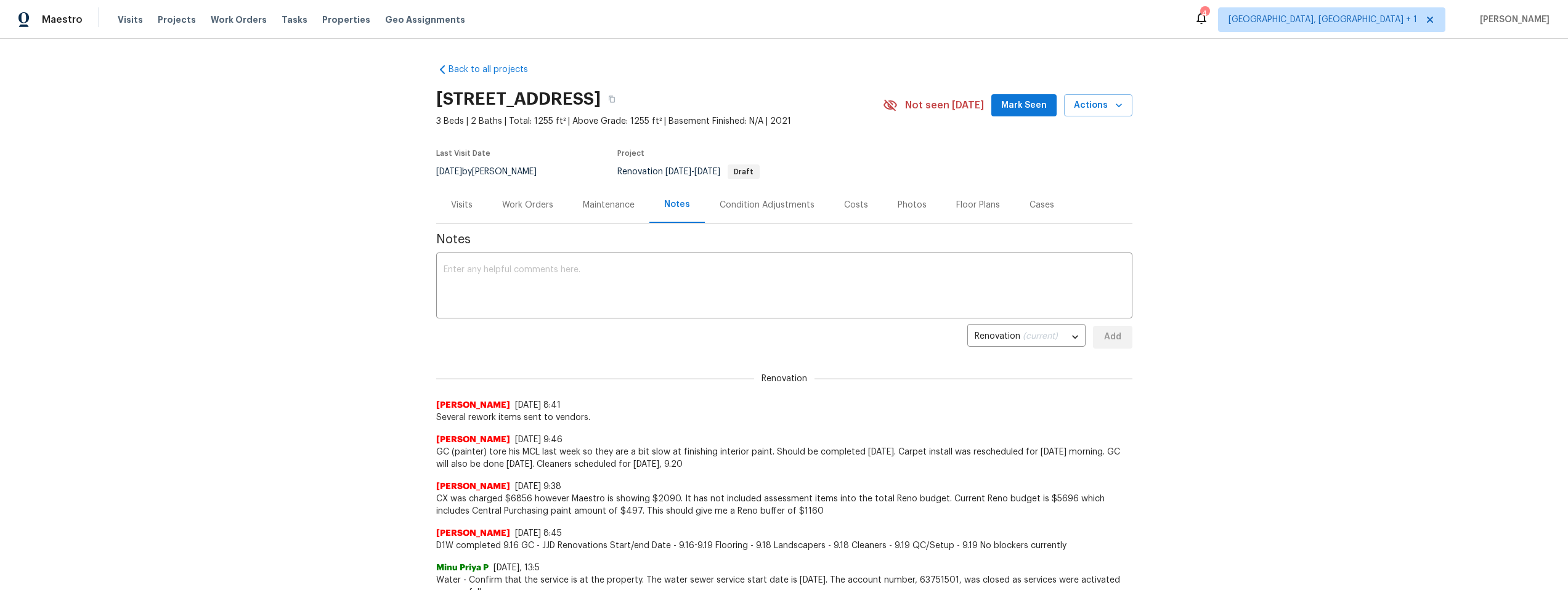
click at [513, 201] on div "Work Orders" at bounding box center [527, 205] width 51 height 12
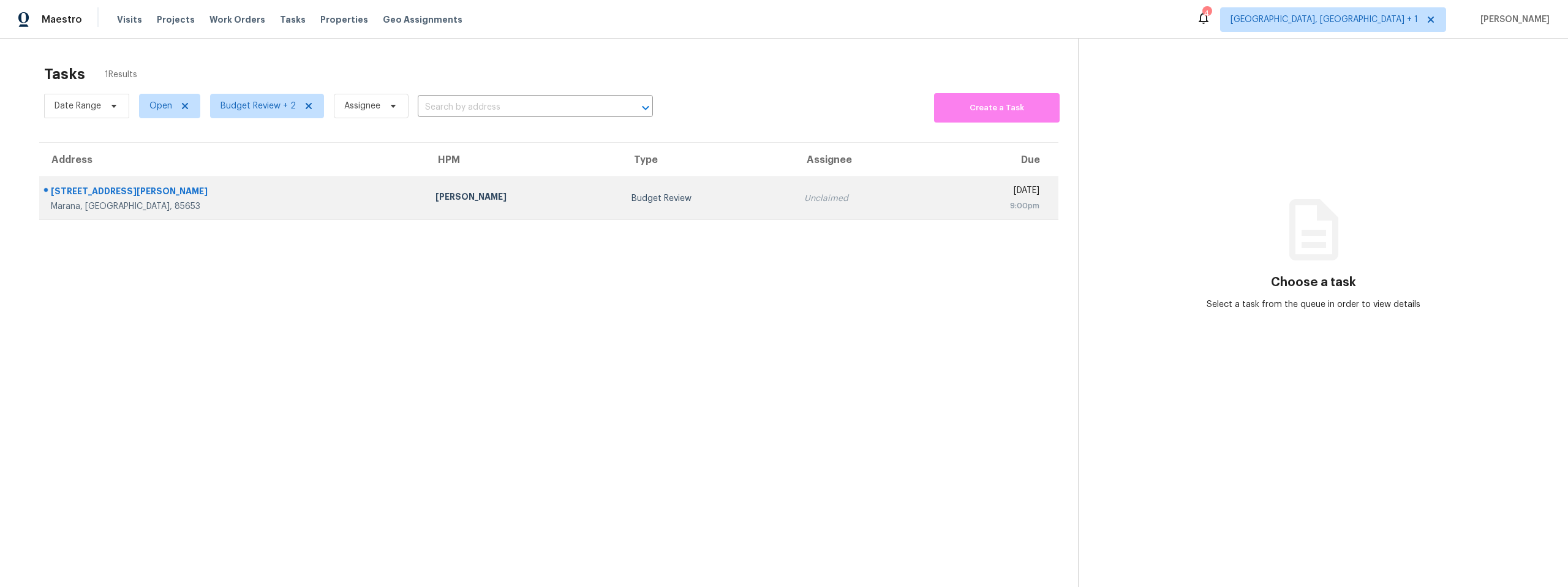
click at [242, 189] on div "8781 W Atlow Rd" at bounding box center [233, 193] width 365 height 15
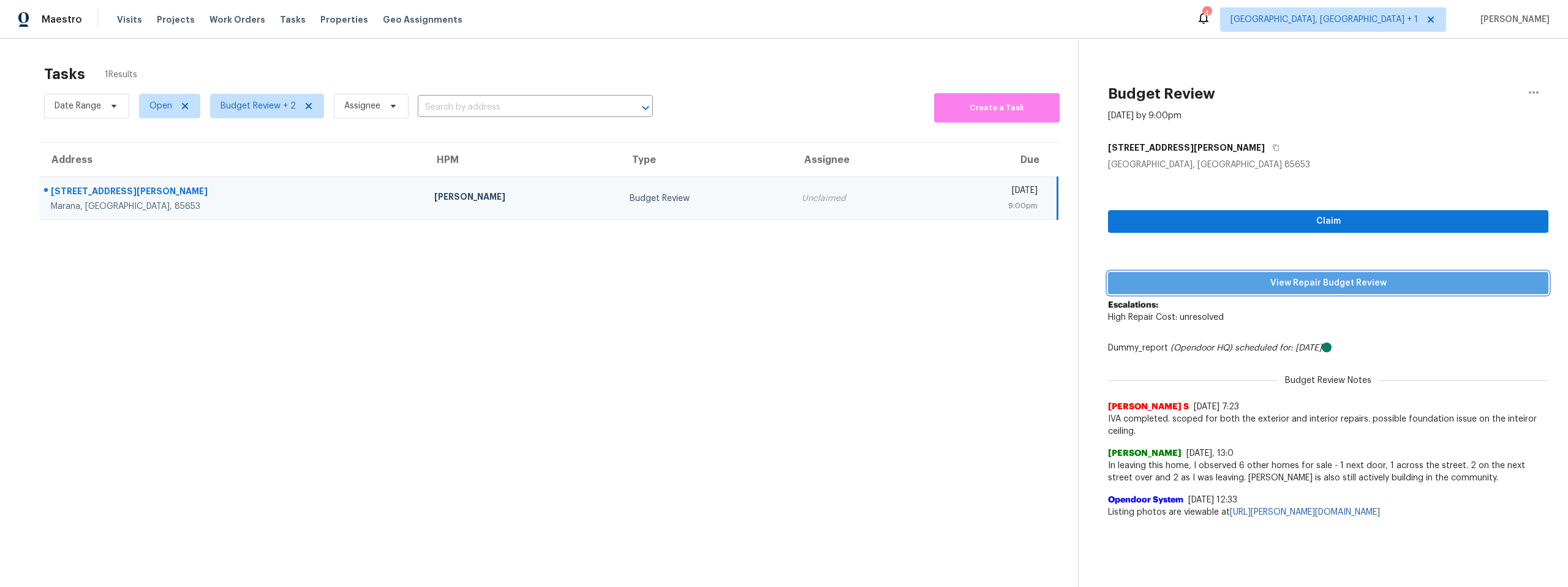
click at [1321, 280] on span "View Repair Budget Review" at bounding box center [1328, 283] width 421 height 15
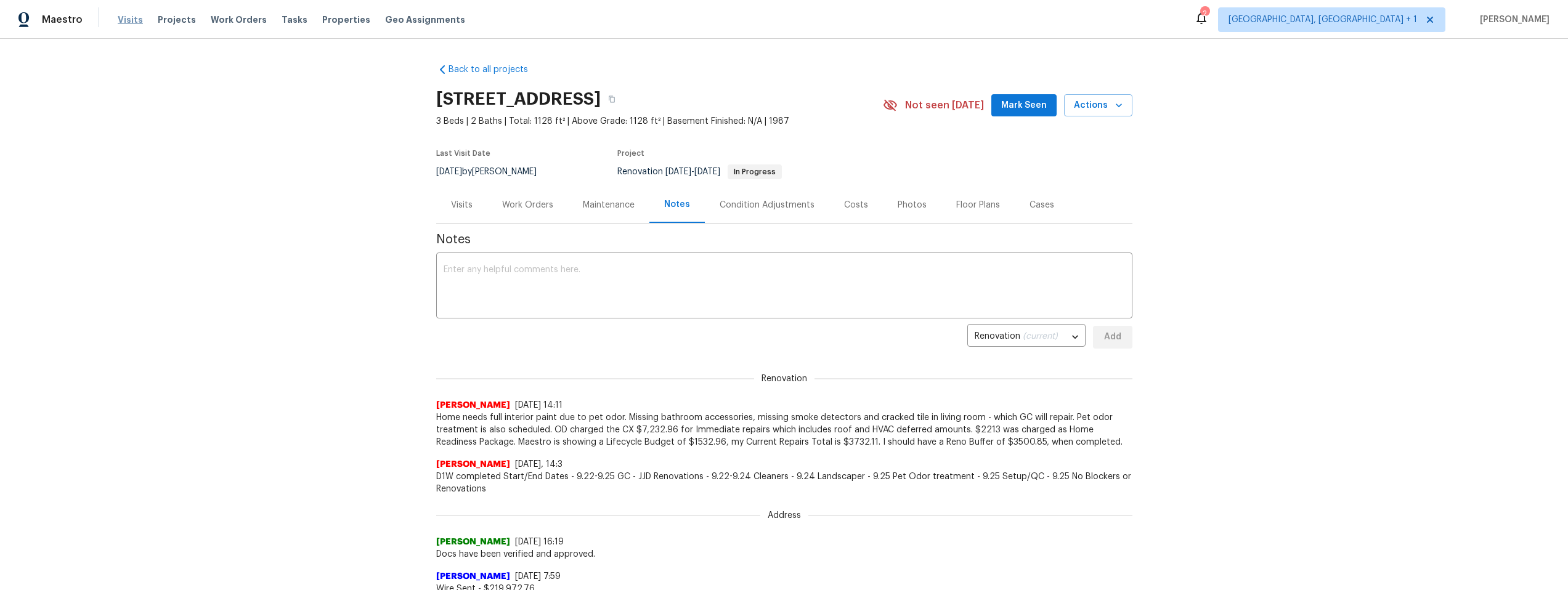
click at [122, 20] on span "Visits" at bounding box center [130, 19] width 25 height 12
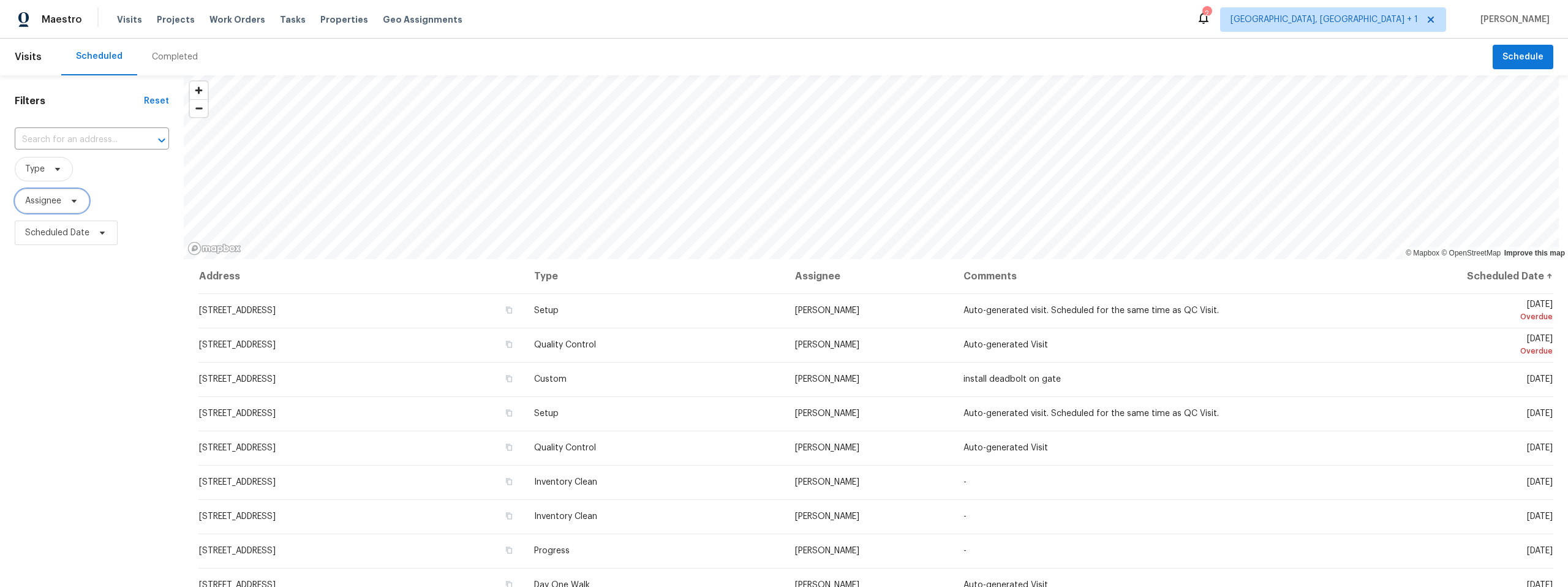
click at [76, 199] on icon at bounding box center [74, 201] width 10 height 10
type input "[PERSON_NAME]"
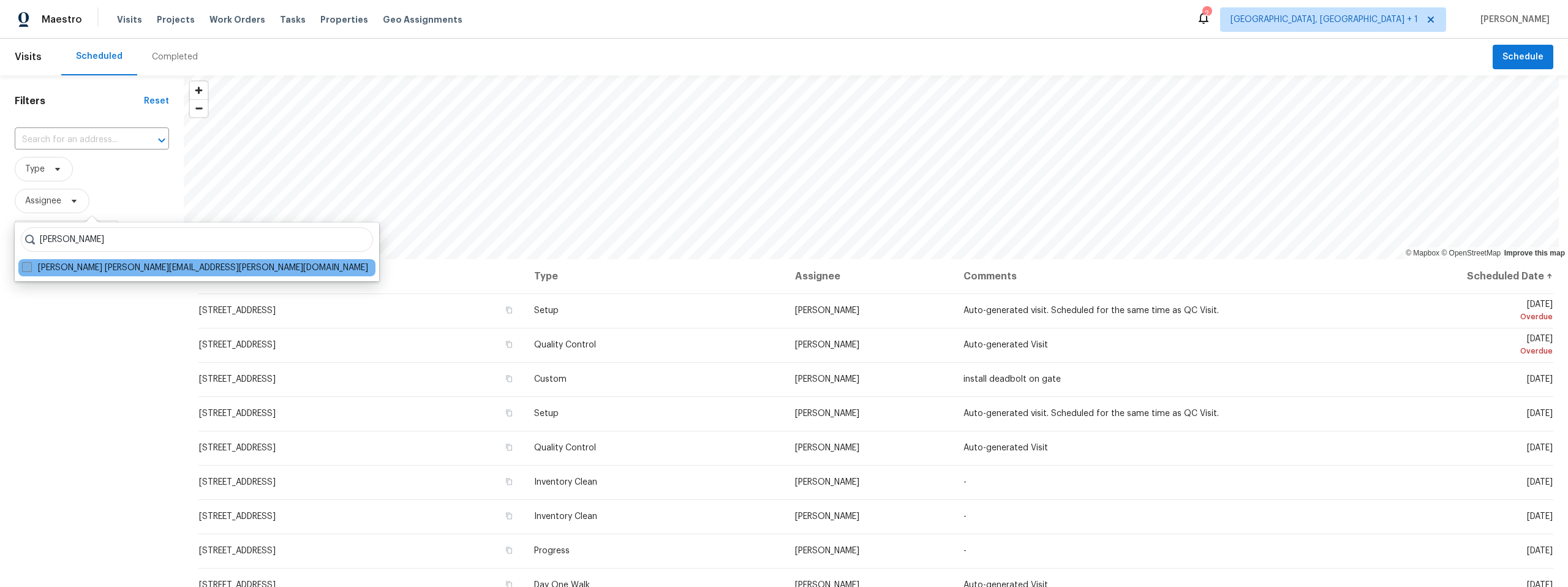
click at [27, 264] on span at bounding box center [27, 267] width 10 height 10
click at [27, 264] on input "[PERSON_NAME] [PERSON_NAME][EMAIL_ADDRESS][PERSON_NAME][DOMAIN_NAME]" at bounding box center [25, 265] width 8 height 8
checkbox input "true"
